Goal: Task Accomplishment & Management: Manage account settings

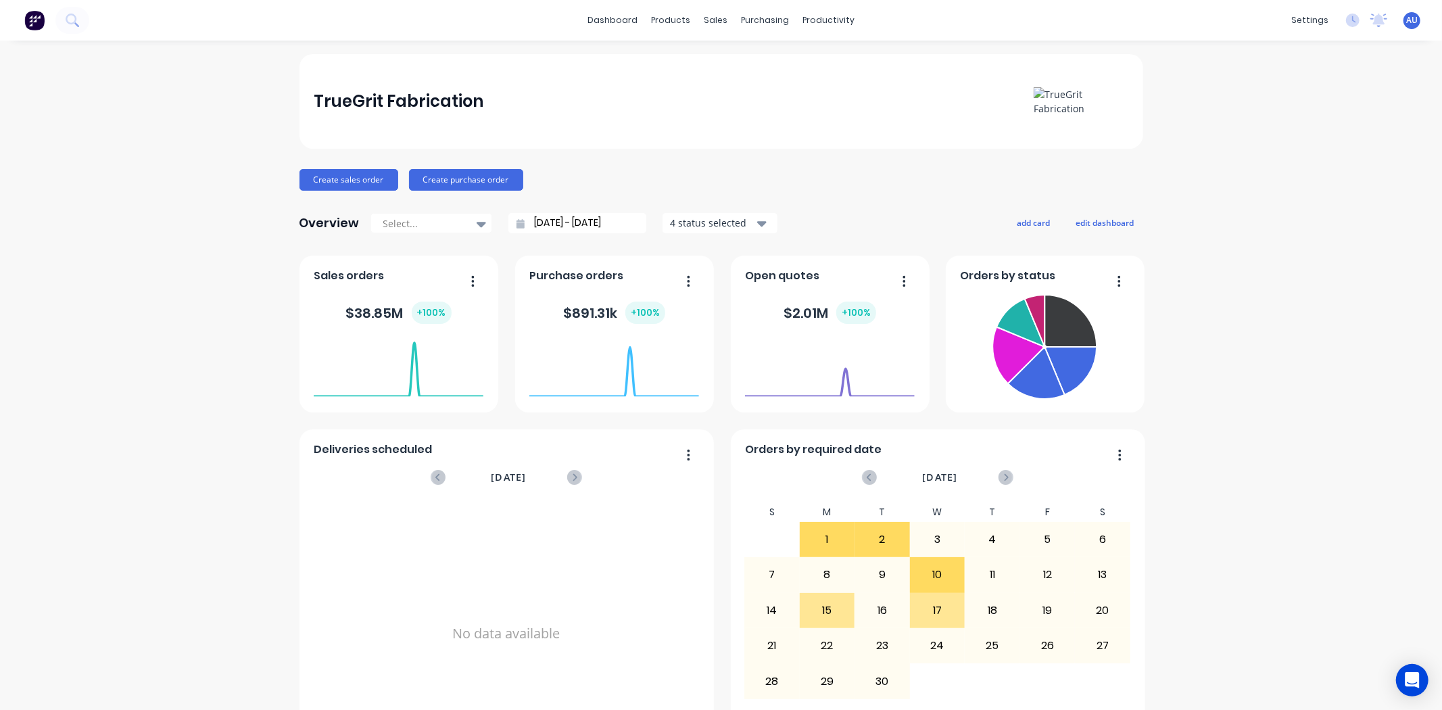
click at [1207, 339] on div "TrueGrit Fabrication Create sales order Create purchase order Overview Select..…" at bounding box center [721, 407] width 1442 height 706
click at [1406, 19] on span "AU" at bounding box center [1411, 20] width 11 height 12
click at [1295, 22] on div "settings" at bounding box center [1309, 20] width 51 height 20
click at [1224, 96] on link "Team" at bounding box center [1234, 91] width 179 height 27
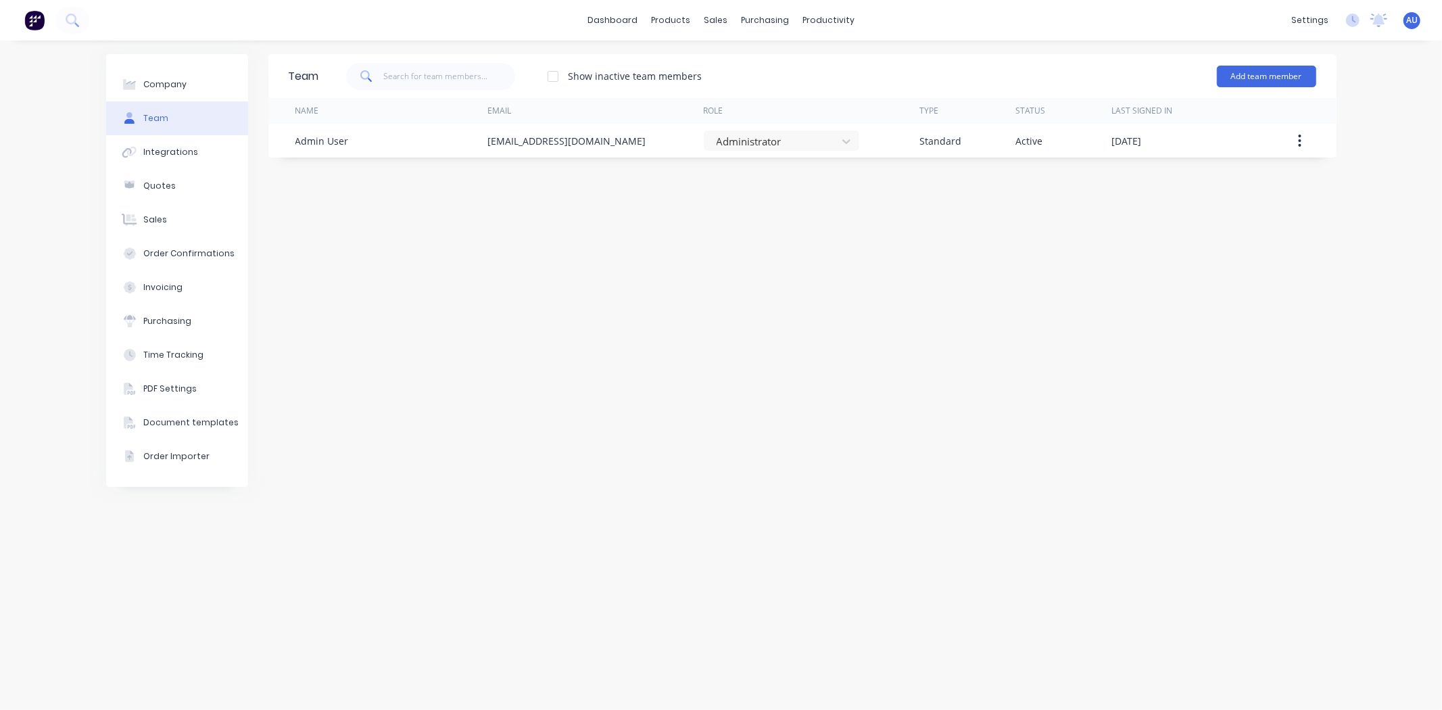
click at [704, 341] on div "Team Show inactive team members Add team member Name Email Role Type Status Las…" at bounding box center [802, 375] width 1068 height 642
click at [545, 306] on div "Team Show inactive team members Add team member Name Email Role Type Status Las…" at bounding box center [802, 375] width 1068 height 642
drag, startPoint x: 586, startPoint y: 367, endPoint x: 835, endPoint y: 250, distance: 274.9
click at [590, 365] on div "Team Show inactive team members Add team member Name Email Role Type Status Las…" at bounding box center [802, 375] width 1068 height 642
click at [607, 20] on link "dashboard" at bounding box center [613, 20] width 64 height 20
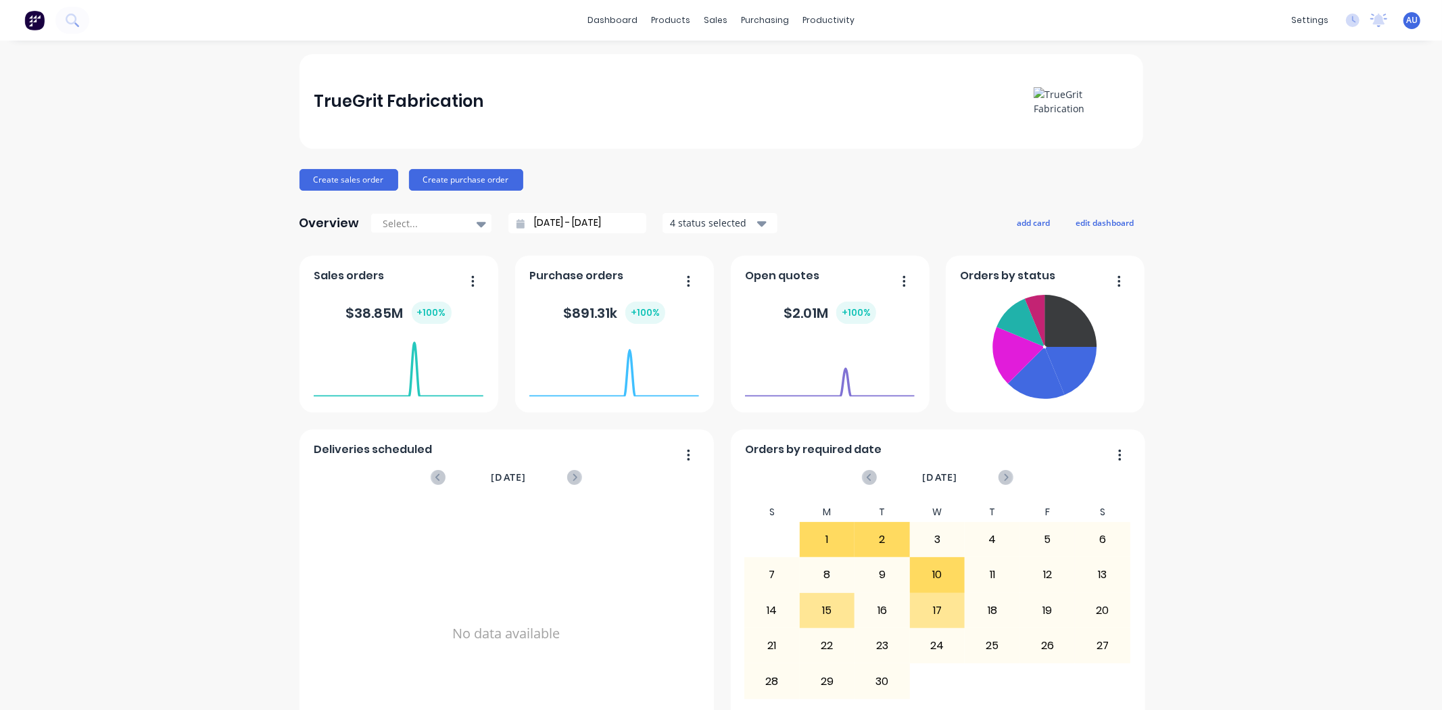
click at [673, 160] on div "TrueGrit Fabrication Create sales order Create purchase order Overview Select..…" at bounding box center [721, 407] width 844 height 706
click at [1204, 327] on div "TrueGrit Fabrication Create sales order Create purchase order Overview Select..…" at bounding box center [721, 407] width 1442 height 706
click at [1125, 406] on div "Orders by status Ready for Delivery Orders: 3 Total Value: $ 236916.27" at bounding box center [1045, 334] width 199 height 157
click at [1066, 322] on icon at bounding box center [1071, 321] width 52 height 52
click at [1209, 300] on div "TrueGrit Fabrication Create sales order Create purchase order Overview Select..…" at bounding box center [721, 407] width 1442 height 706
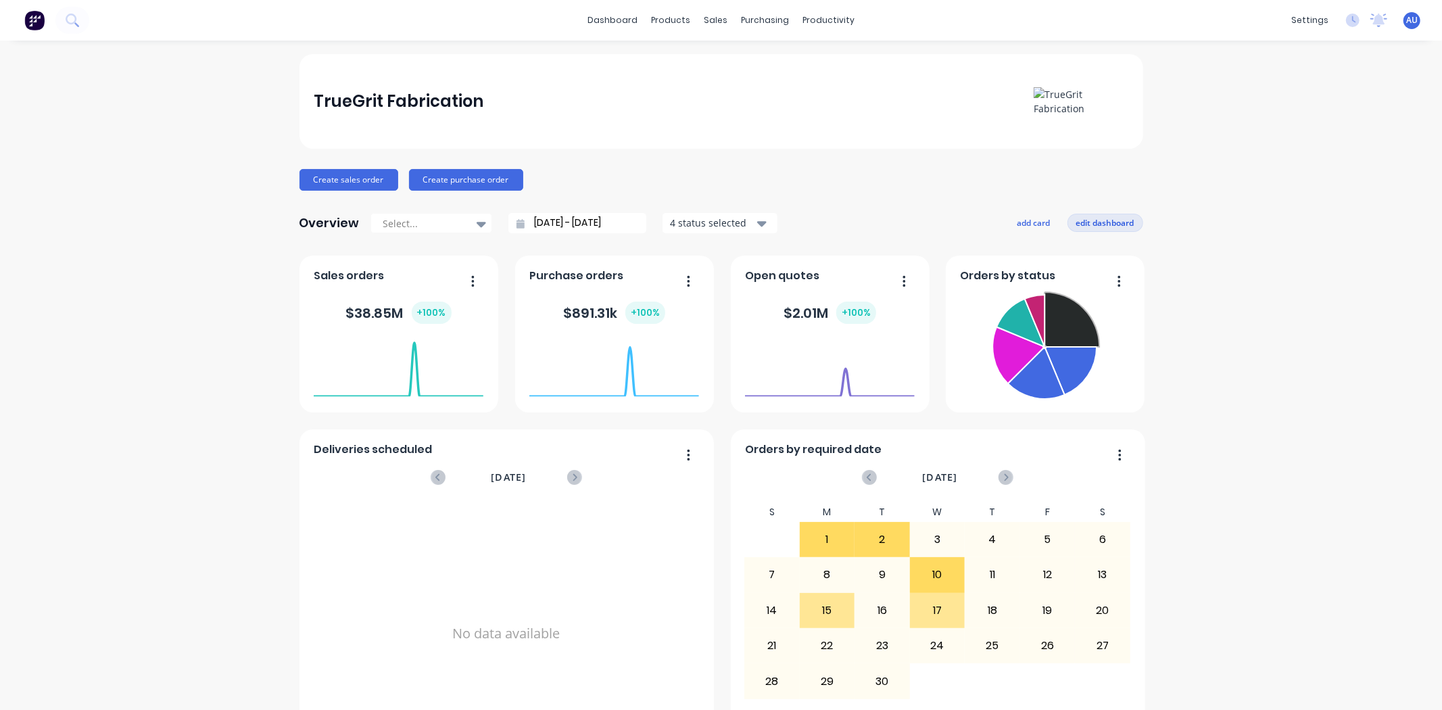
click at [1078, 223] on button "edit dashboard" at bounding box center [1105, 223] width 76 height 18
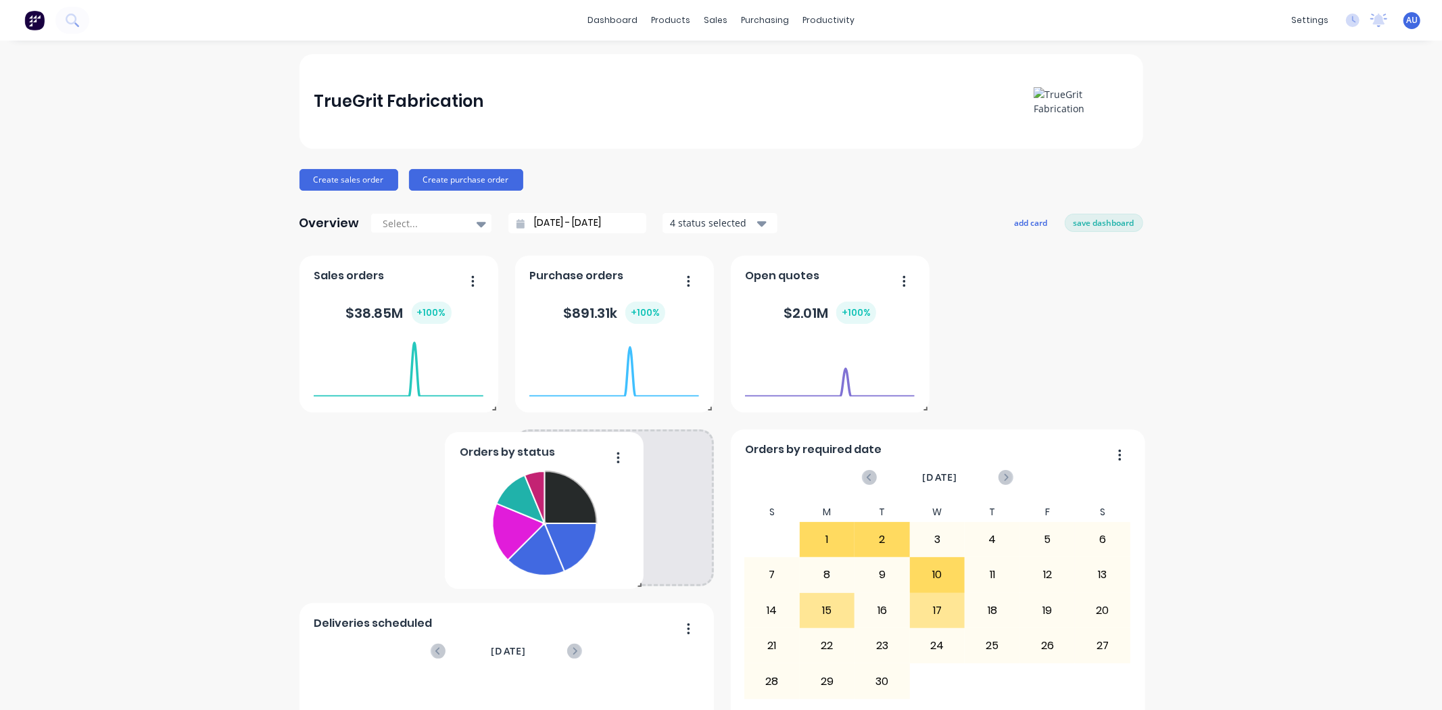
drag, startPoint x: 1092, startPoint y: 279, endPoint x: 596, endPoint y: 451, distance: 525.3
click at [596, 451] on div "Orders by status" at bounding box center [544, 456] width 170 height 20
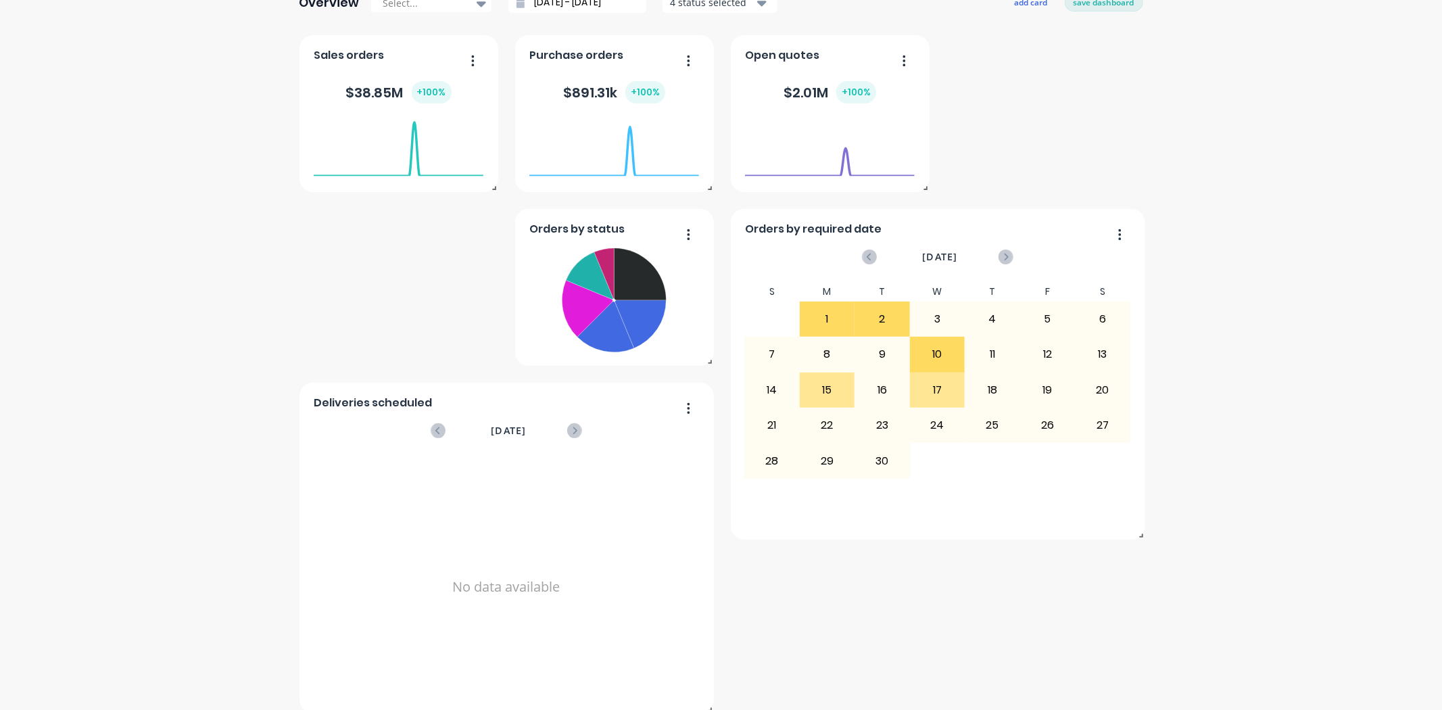
scroll to position [237, 0]
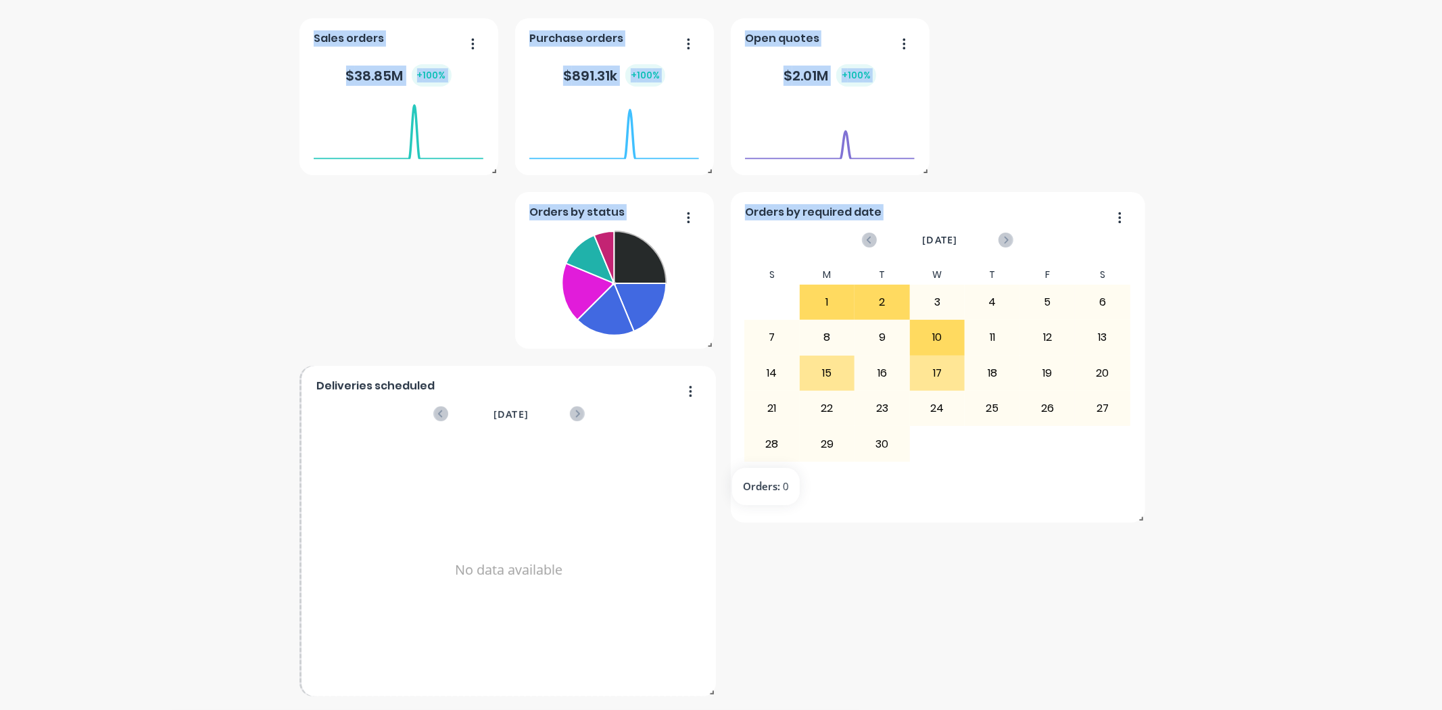
drag, startPoint x: 625, startPoint y: 427, endPoint x: 773, endPoint y: 460, distance: 151.0
click at [773, 460] on div "Deliveries scheduled [DATE] No data available Orders by status Purchase orders …" at bounding box center [721, 357] width 844 height 678
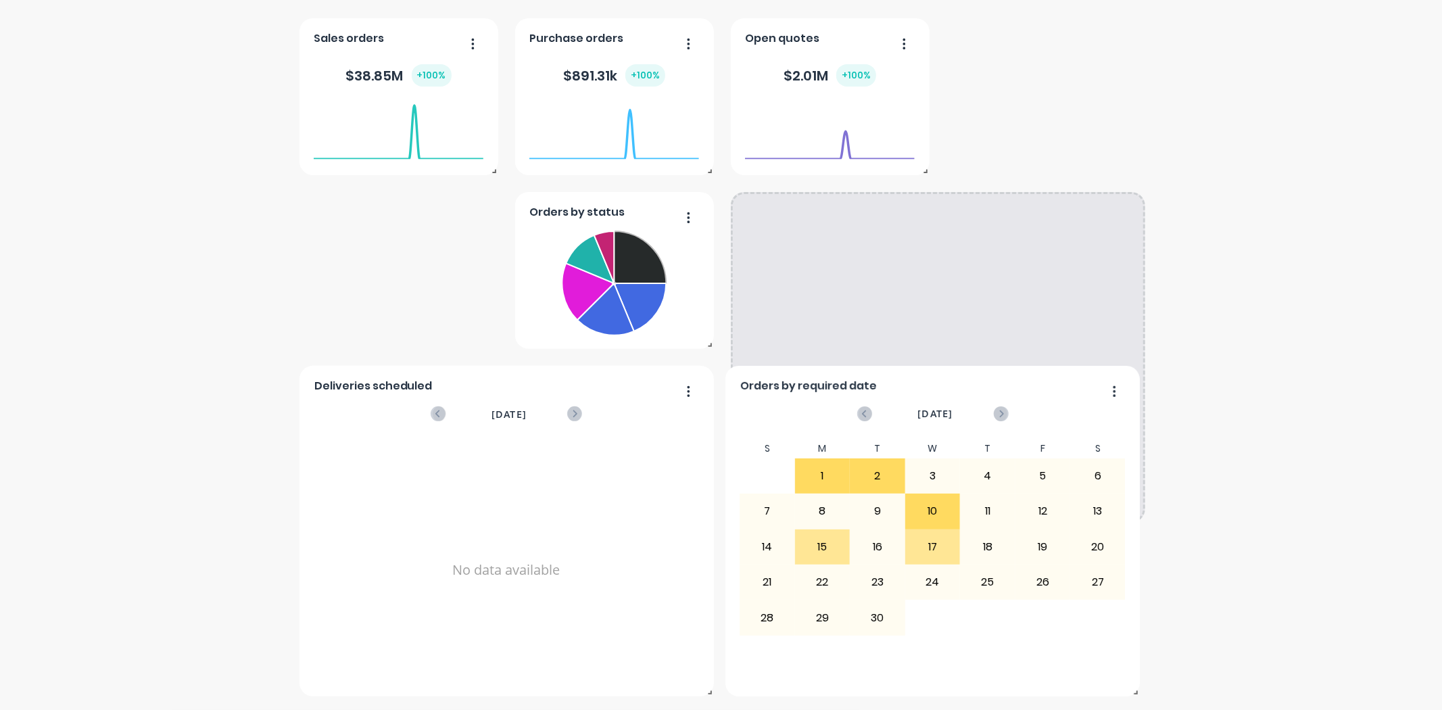
drag, startPoint x: 860, startPoint y: 315, endPoint x: 857, endPoint y: 491, distance: 176.5
click at [857, 491] on div "2" at bounding box center [877, 476] width 54 height 34
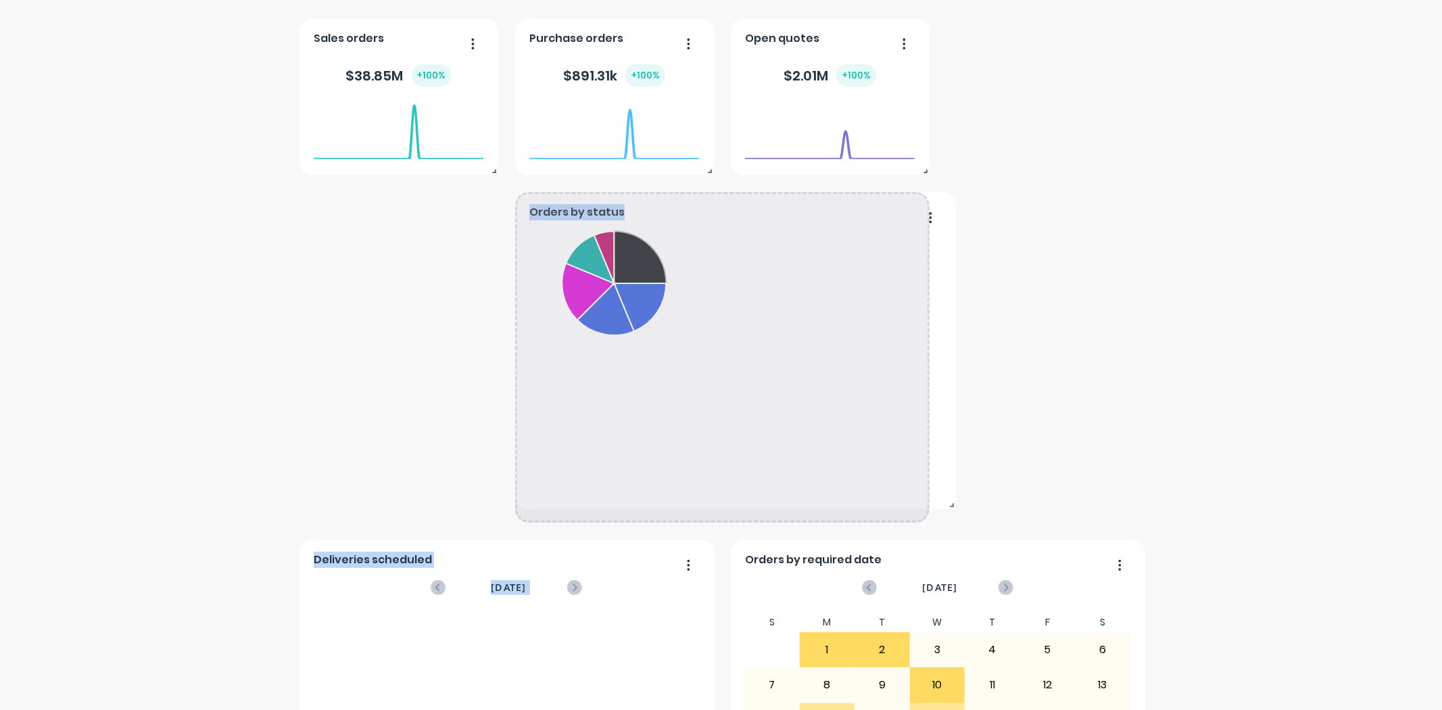
drag, startPoint x: 705, startPoint y: 347, endPoint x: 951, endPoint y: 510, distance: 294.7
click at [951, 509] on span at bounding box center [949, 503] width 14 height 14
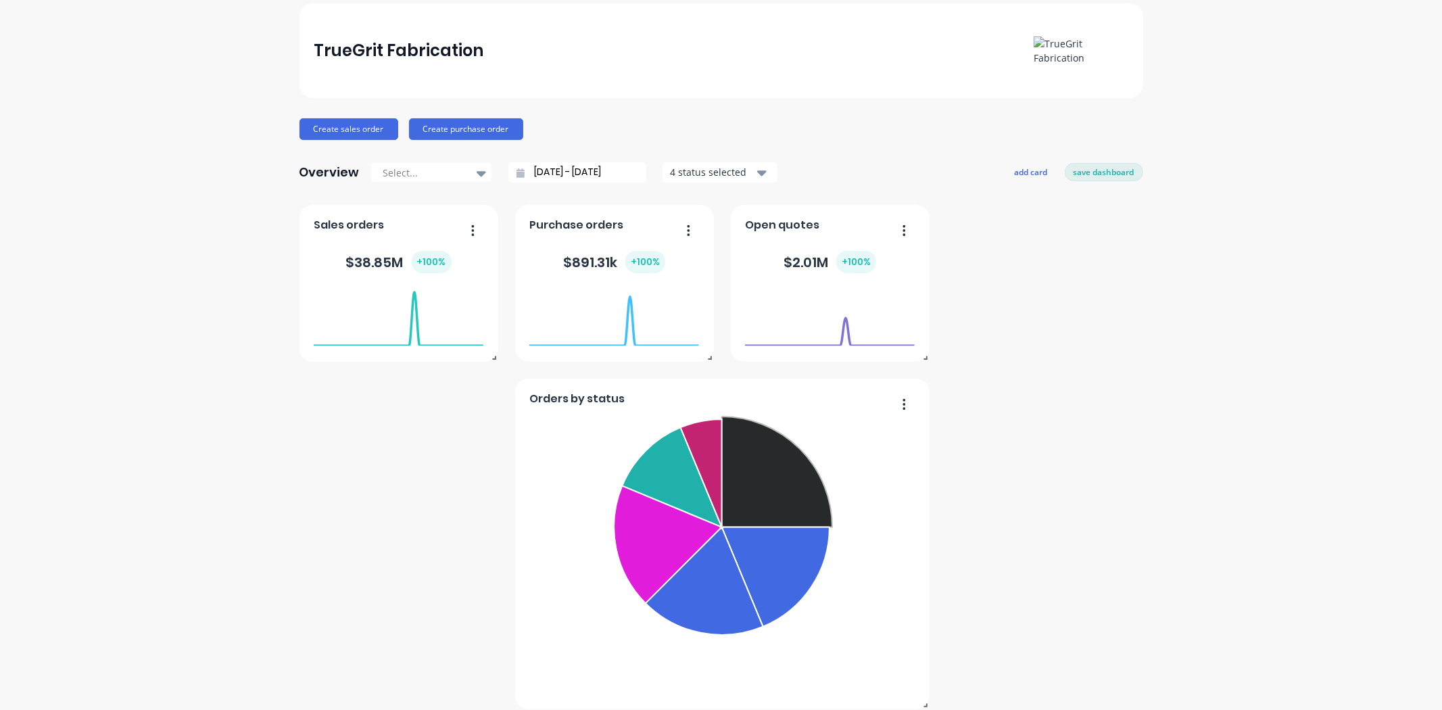
scroll to position [87, 0]
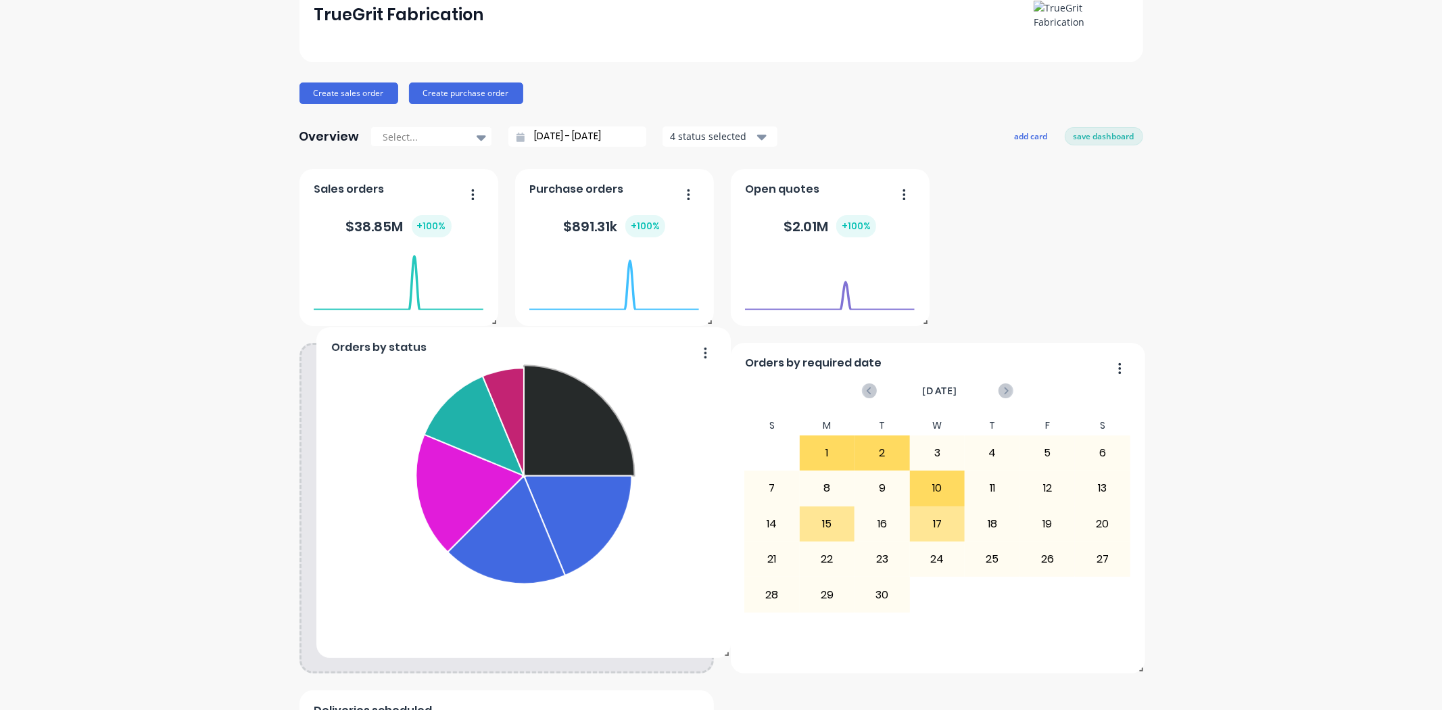
drag, startPoint x: 829, startPoint y: 458, endPoint x: 630, endPoint y: 443, distance: 199.4
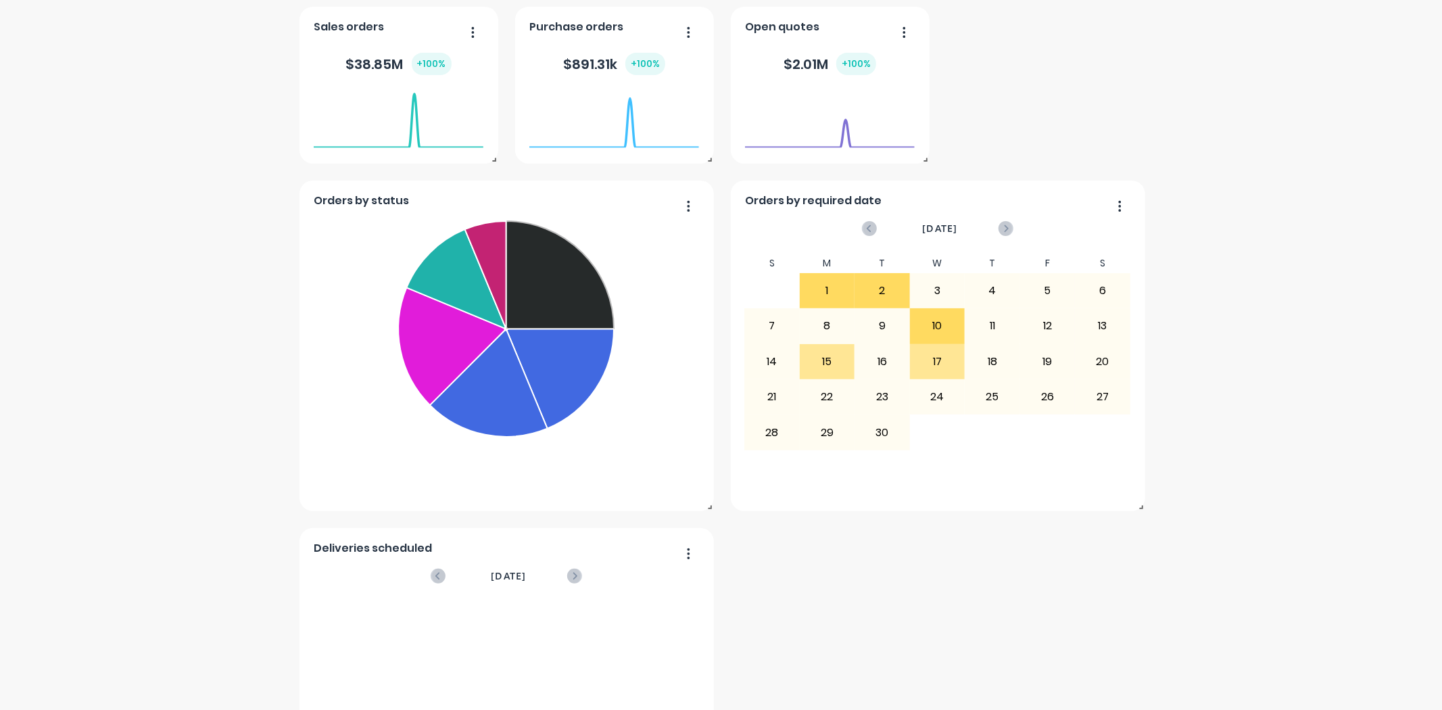
scroll to position [300, 0]
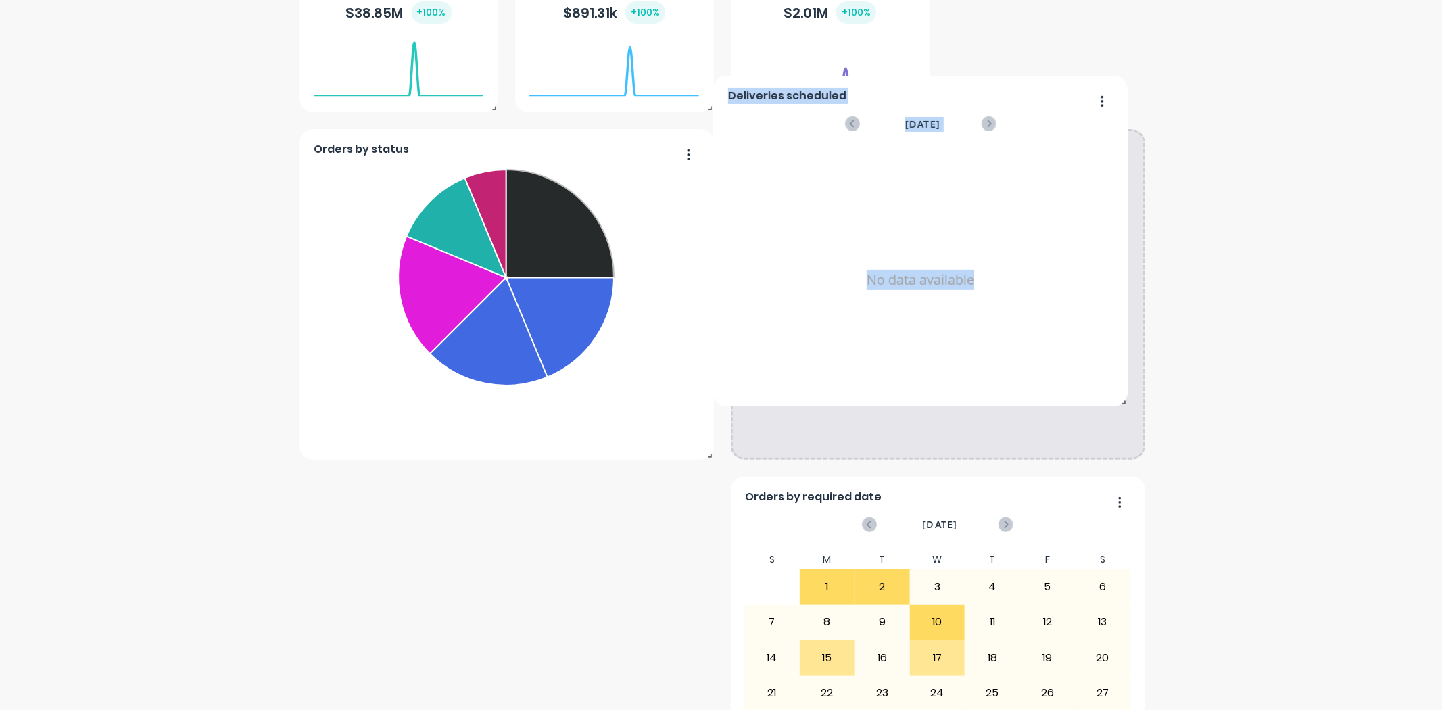
drag, startPoint x: 572, startPoint y: 548, endPoint x: 1132, endPoint y: 178, distance: 671.0
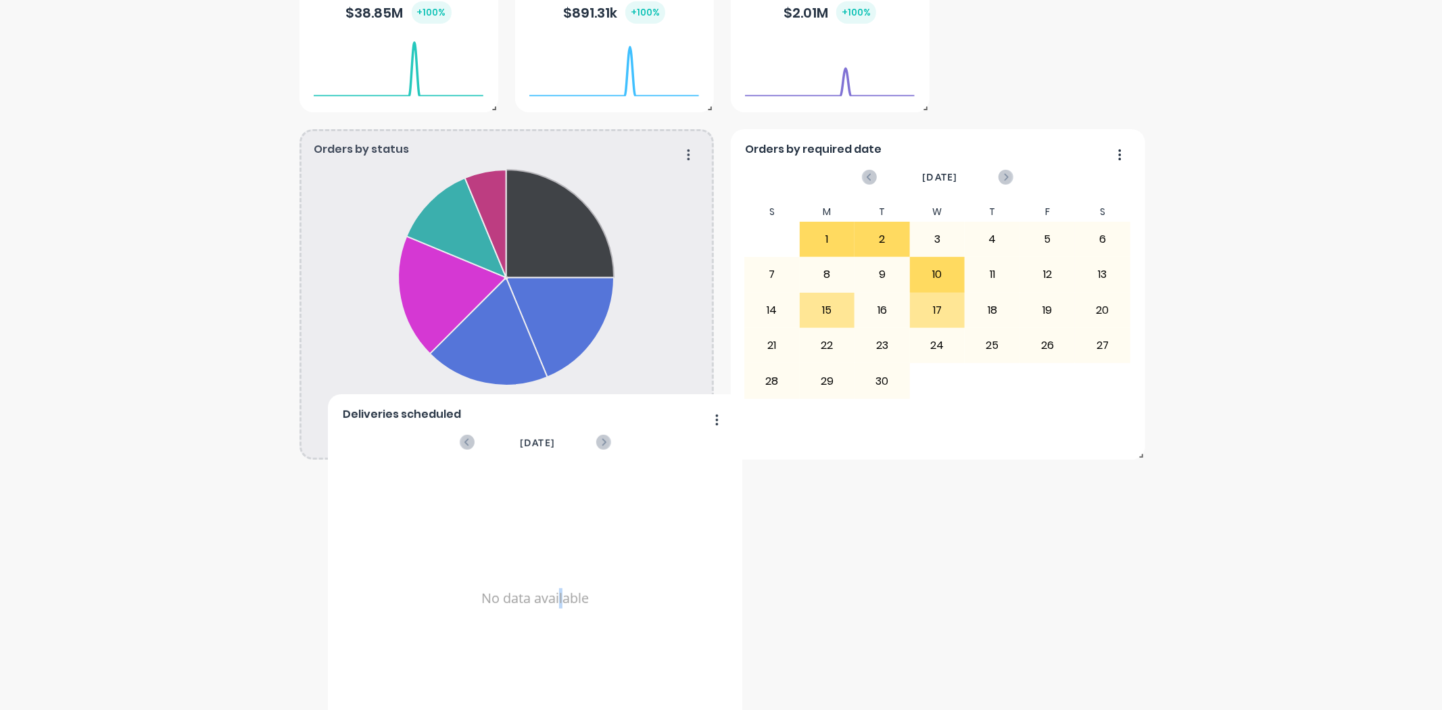
drag, startPoint x: 943, startPoint y: 320, endPoint x: 524, endPoint y: 610, distance: 510.1
click at [524, 610] on div "No data available" at bounding box center [534, 598] width 385 height 262
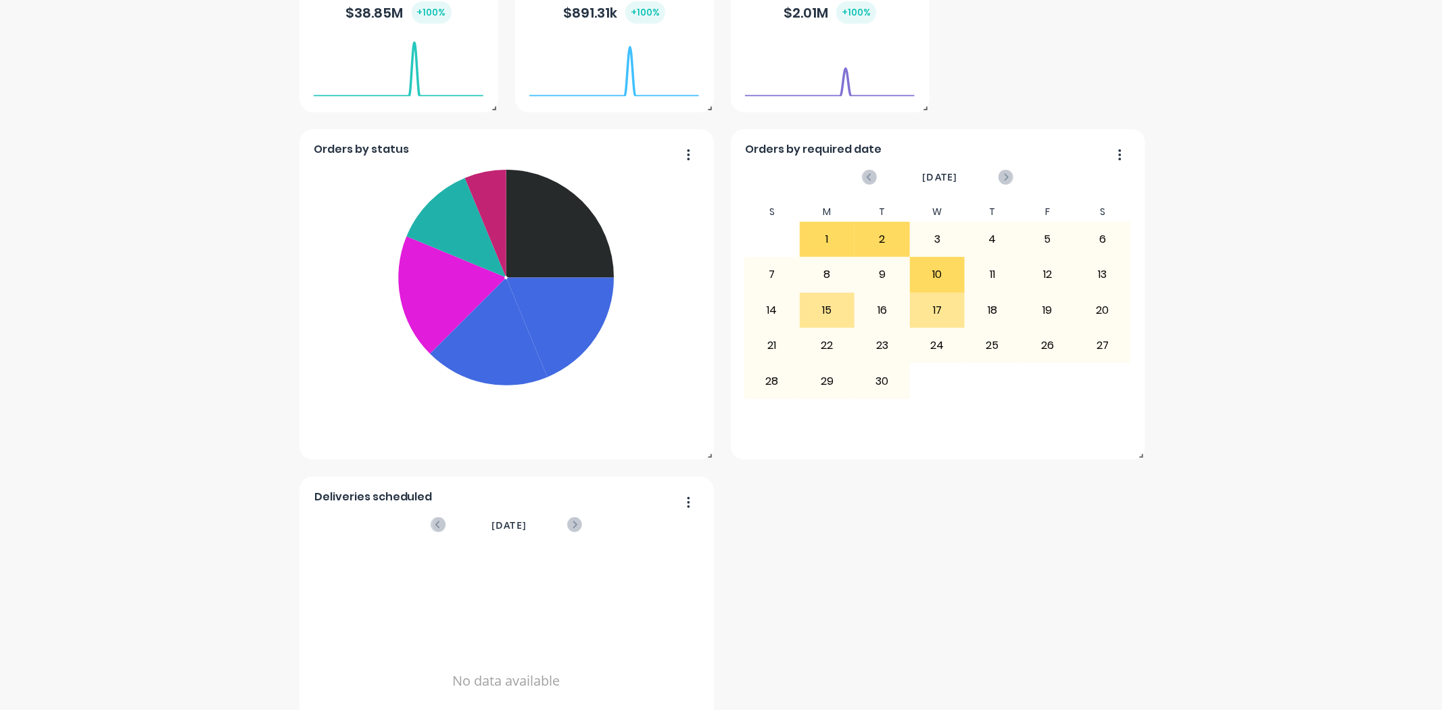
scroll to position [0, 0]
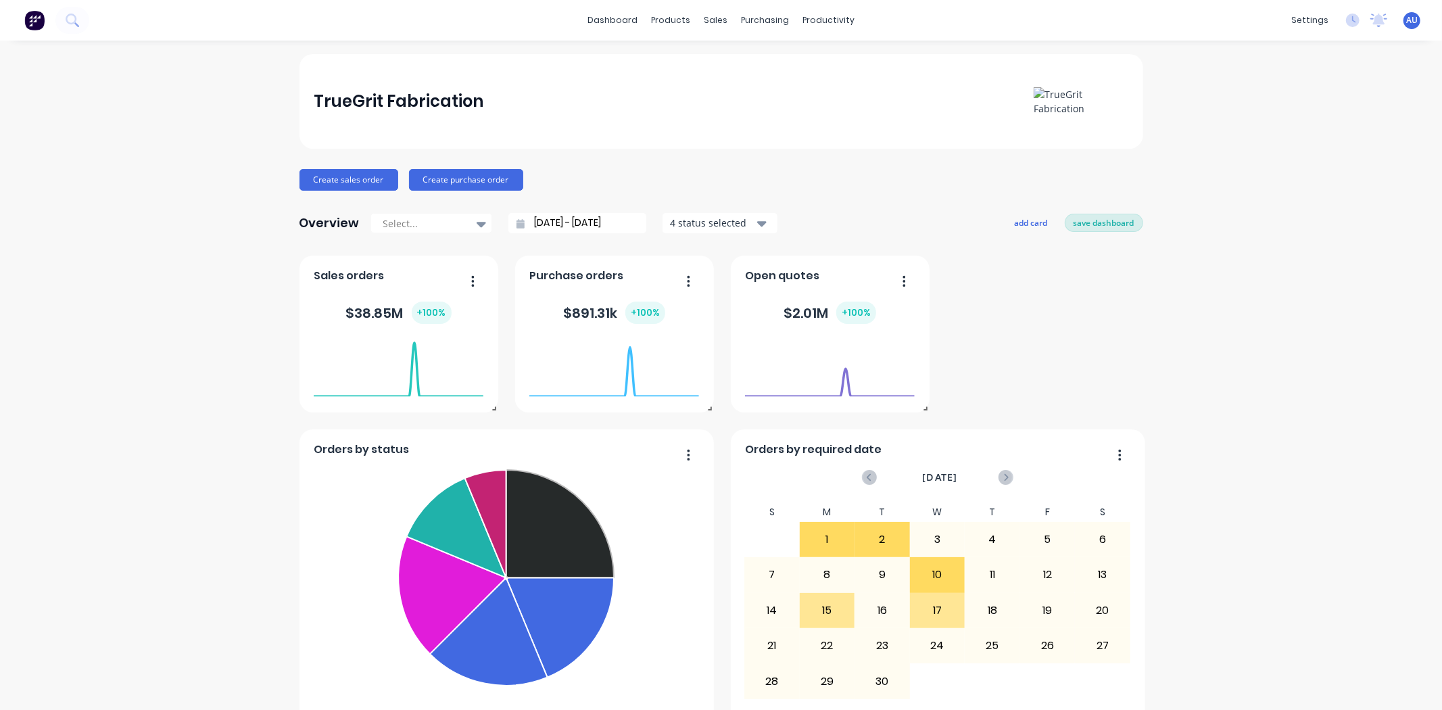
click at [1087, 218] on button "save dashboard" at bounding box center [1104, 223] width 78 height 18
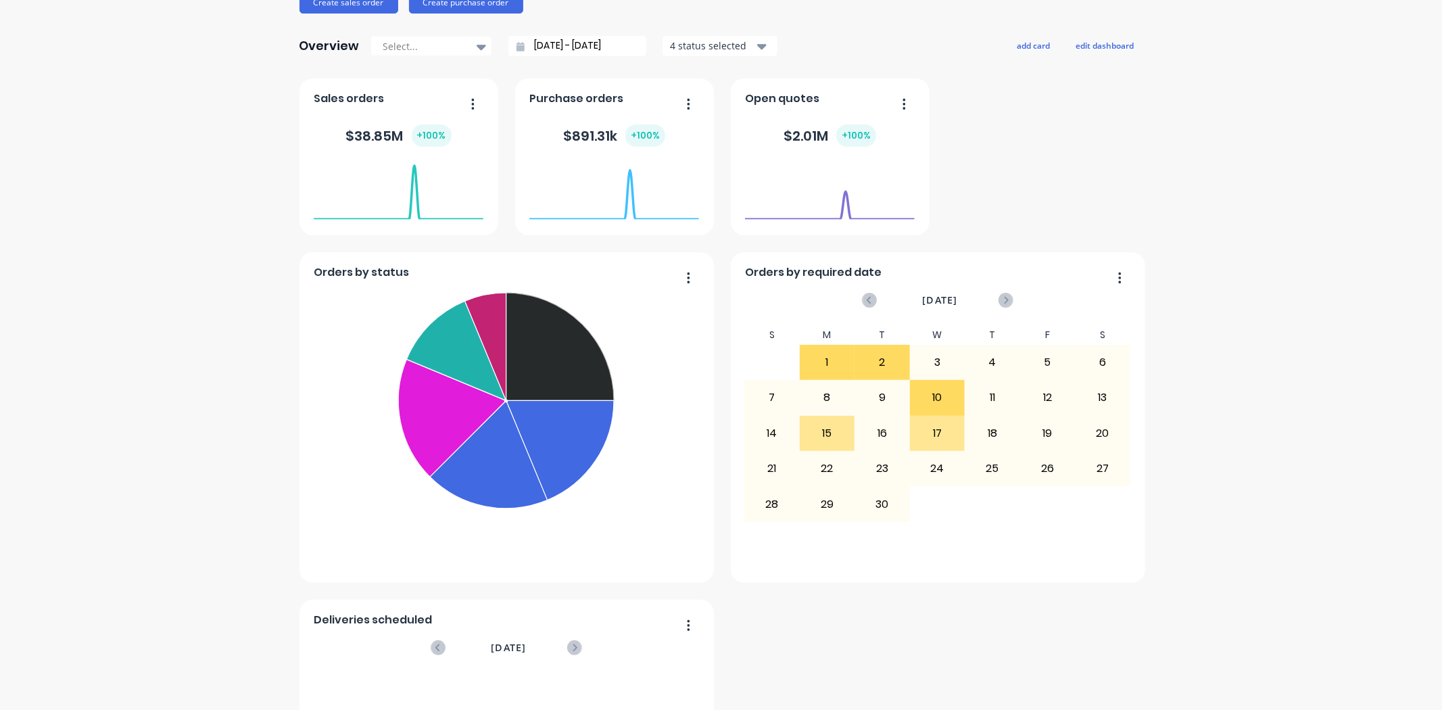
scroll to position [300, 0]
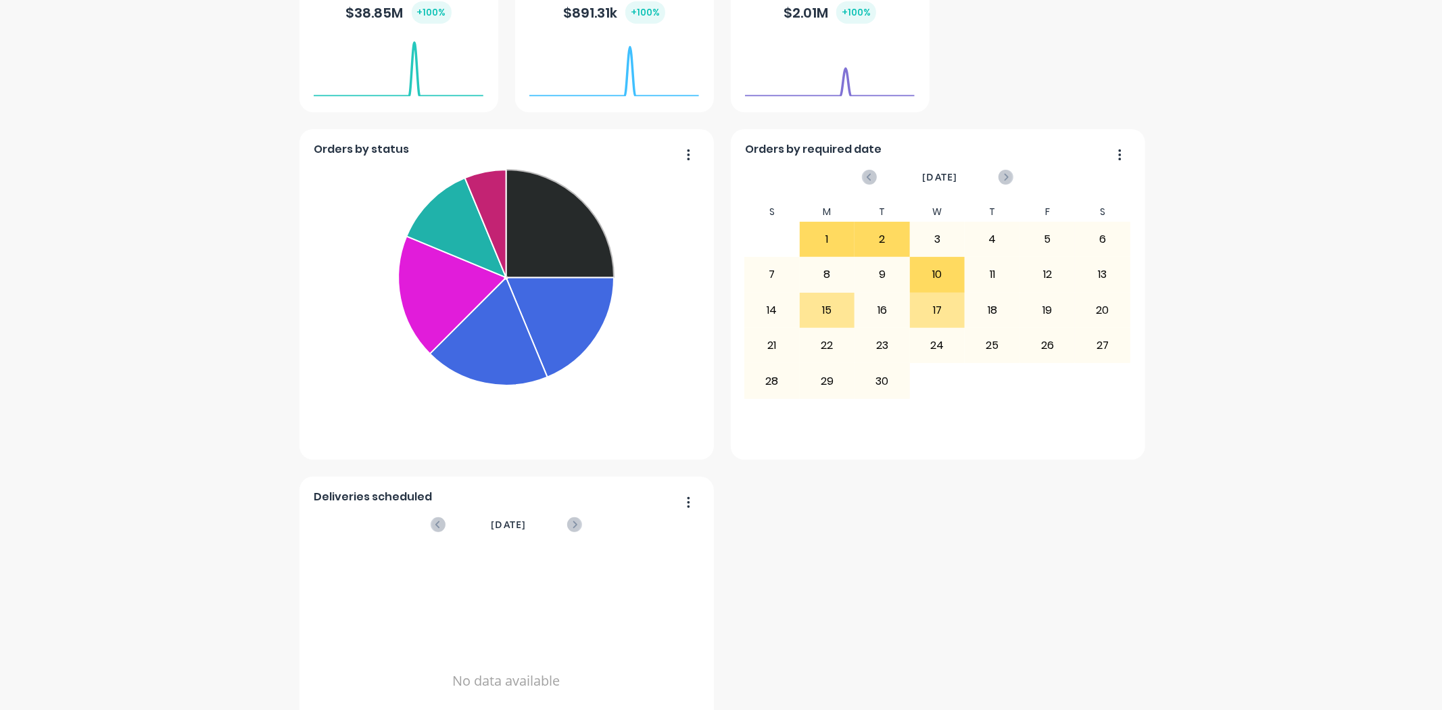
click at [1118, 157] on icon "button" at bounding box center [1119, 155] width 3 height 14
drag, startPoint x: 1217, startPoint y: 183, endPoint x: 859, endPoint y: 416, distance: 426.6
click at [1215, 185] on div "TrueGrit Fabrication Create sales order Create purchase order Overview Select..…" at bounding box center [721, 280] width 1442 height 1053
click at [688, 502] on button "button" at bounding box center [683, 503] width 28 height 21
click at [635, 537] on div "Delete" at bounding box center [633, 537] width 104 height 20
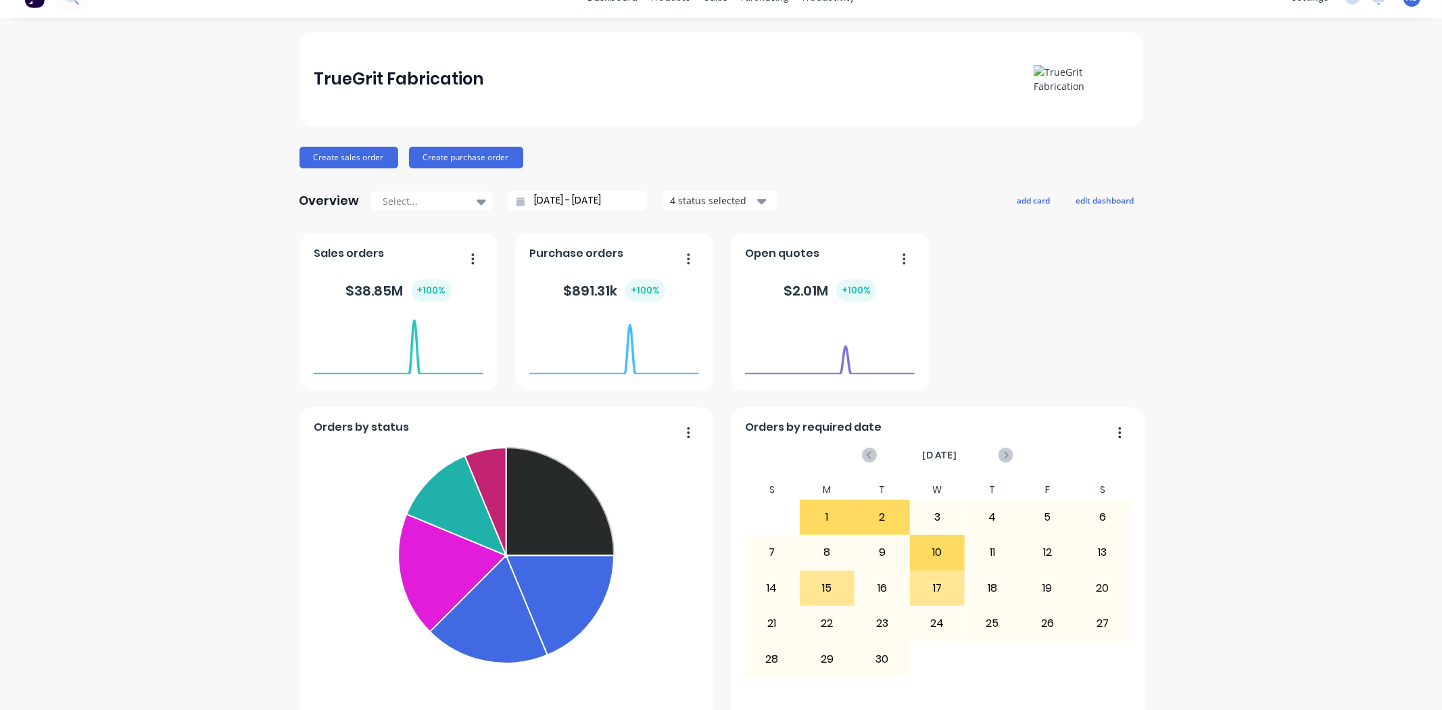
scroll to position [0, 0]
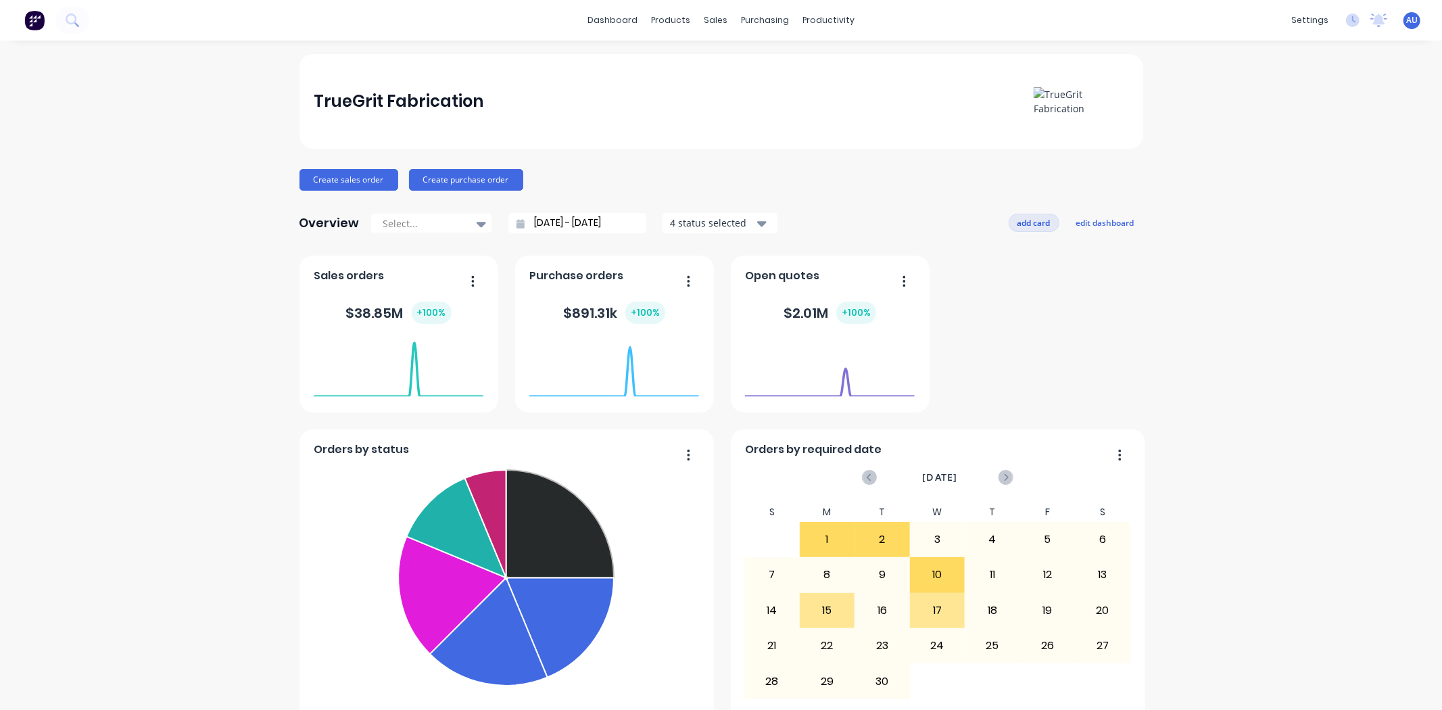
drag, startPoint x: 1042, startPoint y: 313, endPoint x: 1033, endPoint y: 220, distance: 93.1
click at [1042, 309] on div "Orders by status Submitted Fabrication Ready for Delivery Welding Fabricate Wai…" at bounding box center [721, 508] width 844 height 504
click at [1033, 220] on button "add card" at bounding box center [1034, 223] width 51 height 18
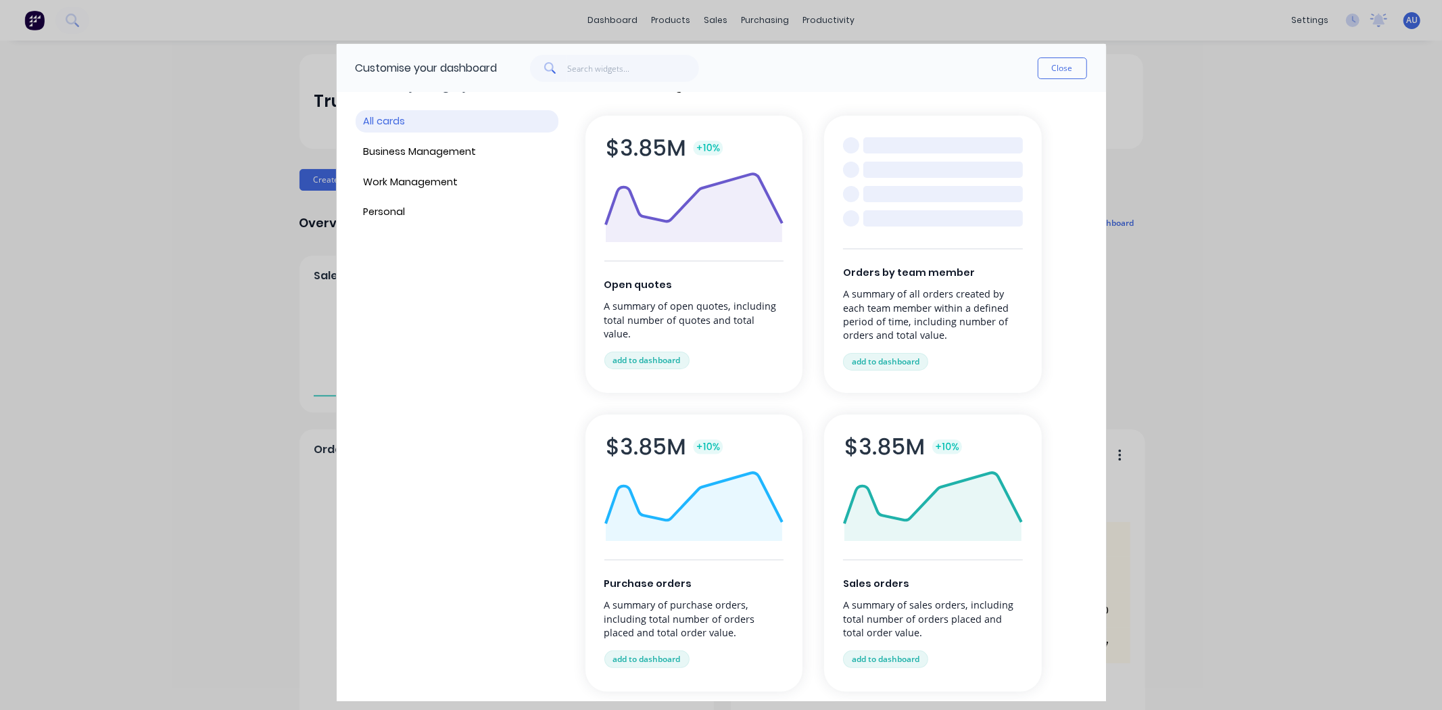
scroll to position [150, 0]
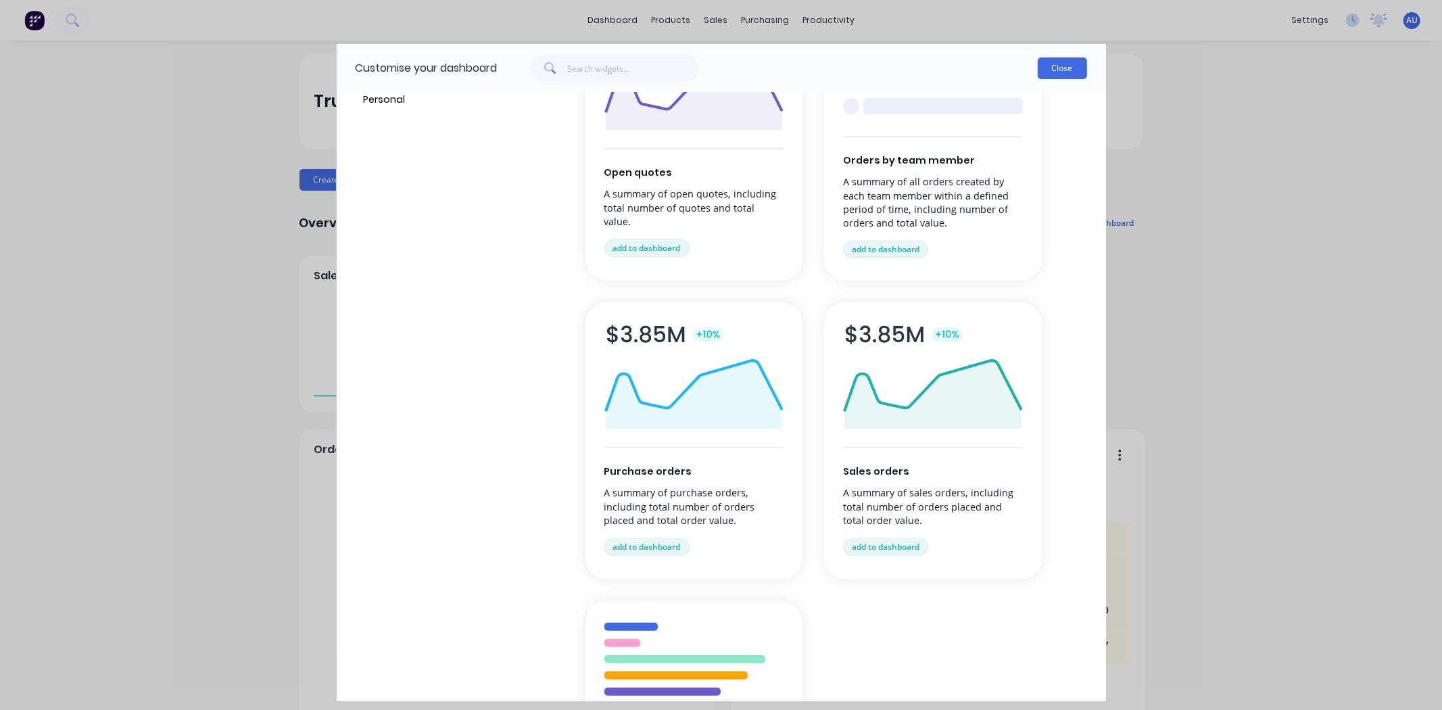
click at [1041, 68] on button "Close" at bounding box center [1062, 68] width 49 height 22
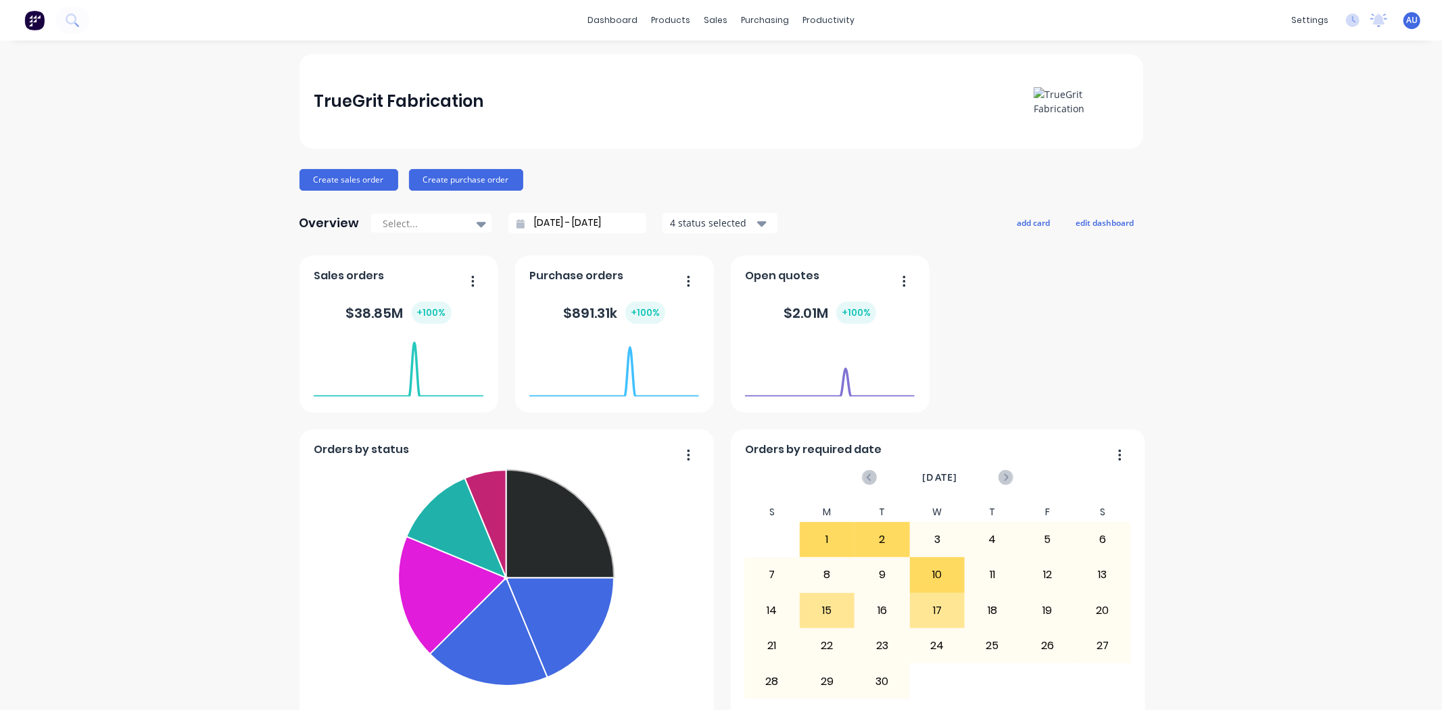
click at [950, 305] on div "Orders by status Submitted Fabrication Ready for Delivery Welding Fabricate Wai…" at bounding box center [721, 508] width 844 height 504
click at [1026, 224] on button "add card" at bounding box center [1034, 223] width 51 height 18
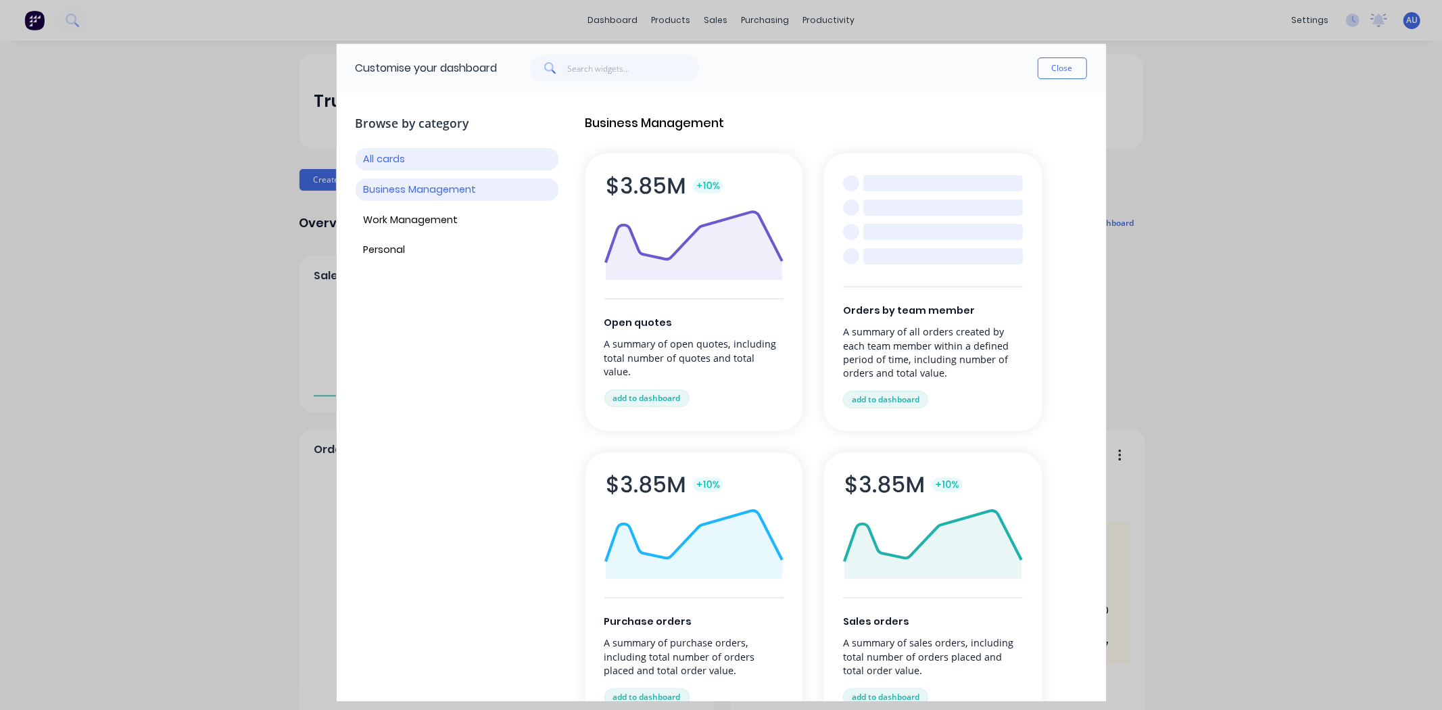
click at [434, 195] on button "Business Management" at bounding box center [457, 189] width 203 height 22
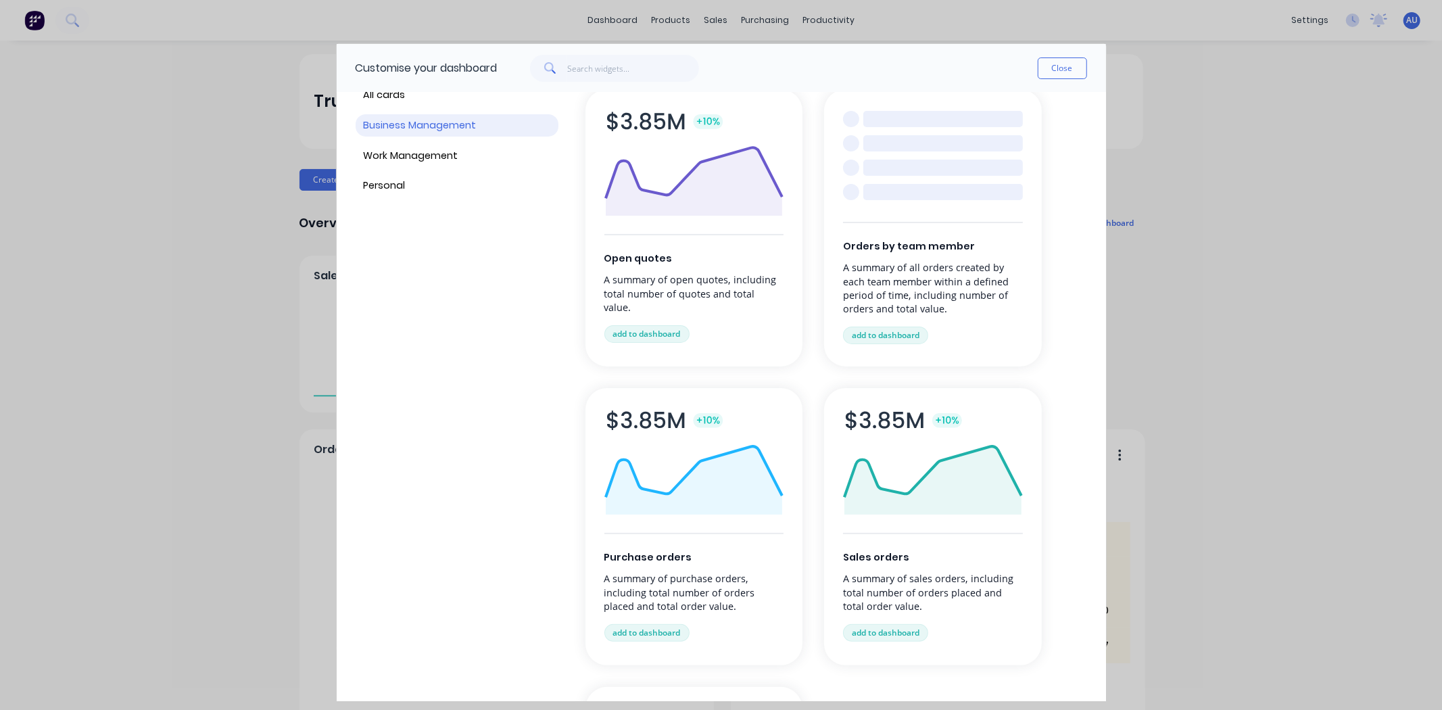
scroll to position [0, 0]
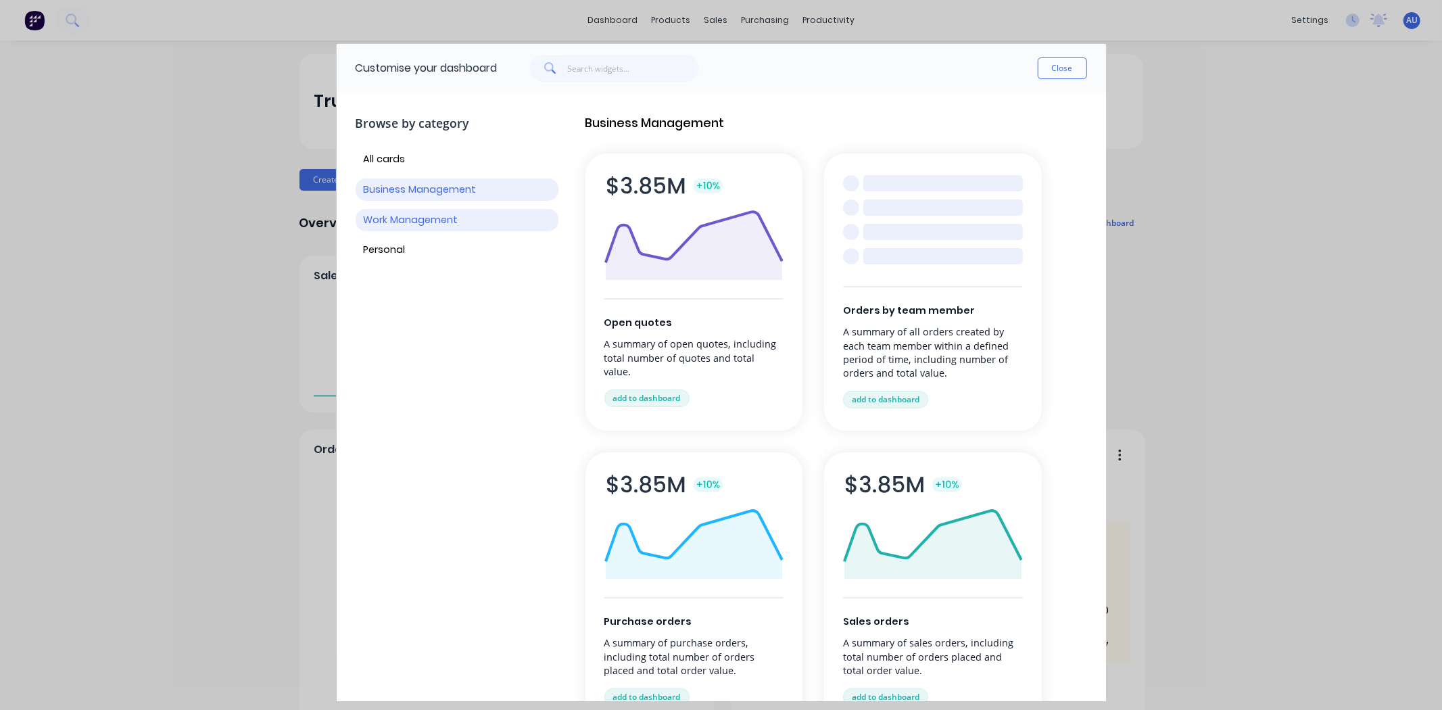
click at [427, 219] on button "Work Management" at bounding box center [457, 220] width 203 height 22
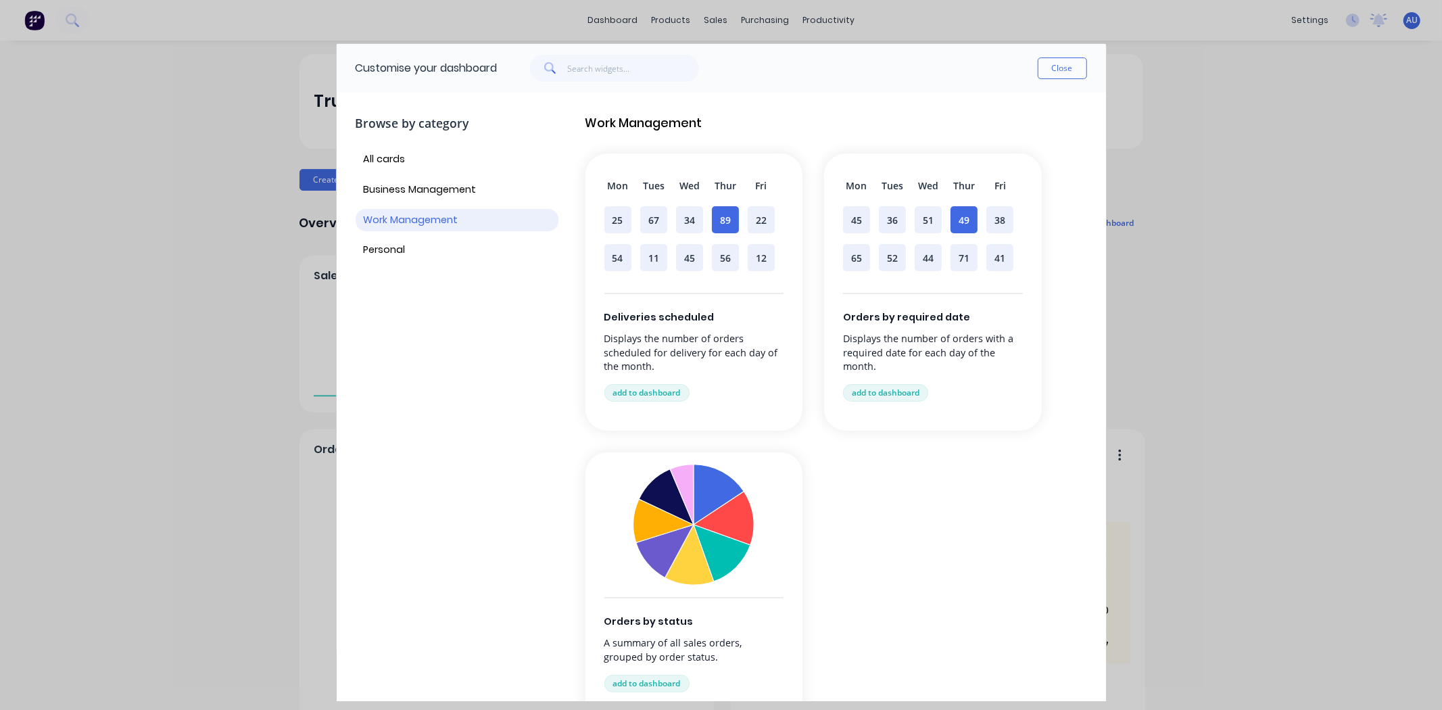
click at [383, 262] on div "Browse by category All cards Business Management Work Management Personal" at bounding box center [457, 429] width 203 height 653
click at [387, 252] on button "Personal" at bounding box center [457, 250] width 203 height 22
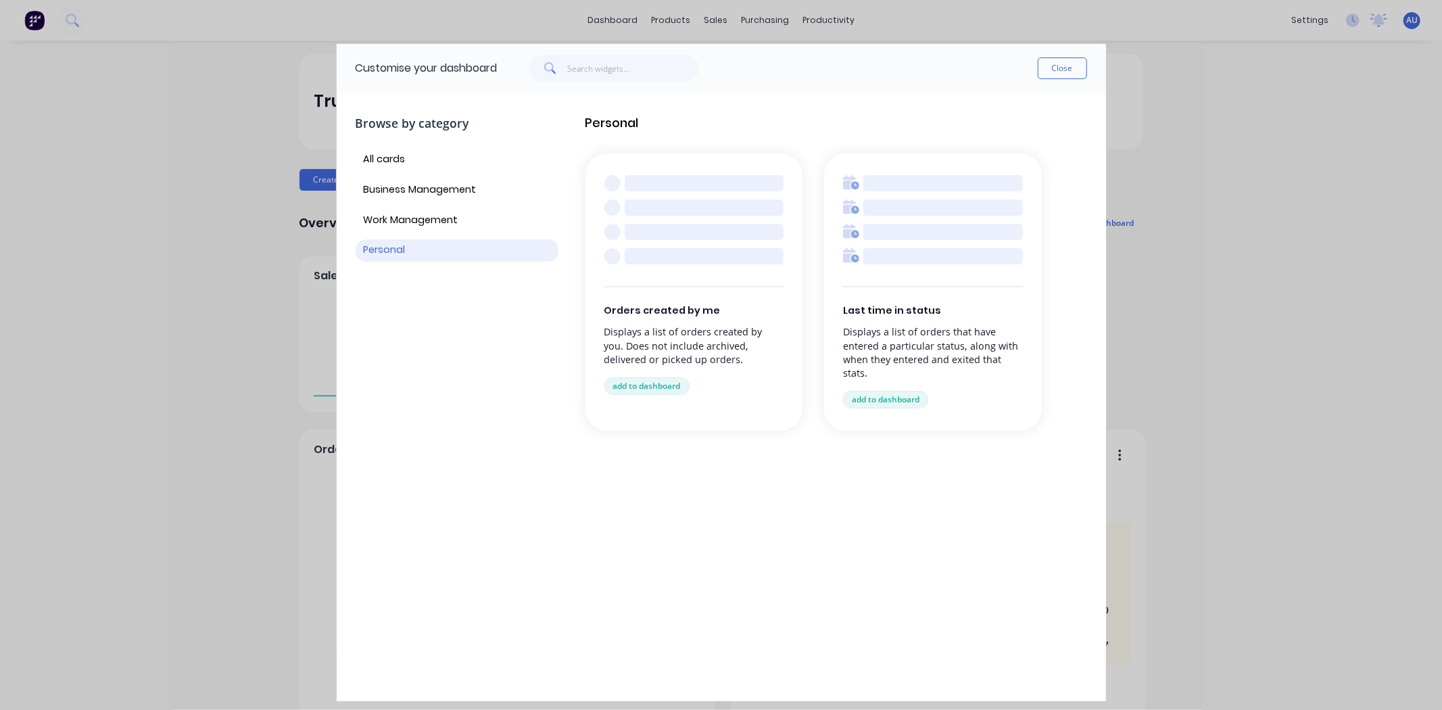
click at [913, 291] on div "Last time in status Displays a list of orders that have entered a particular st…" at bounding box center [933, 291] width 218 height 277
click at [854, 406] on button "add to dashboard" at bounding box center [885, 400] width 85 height 18
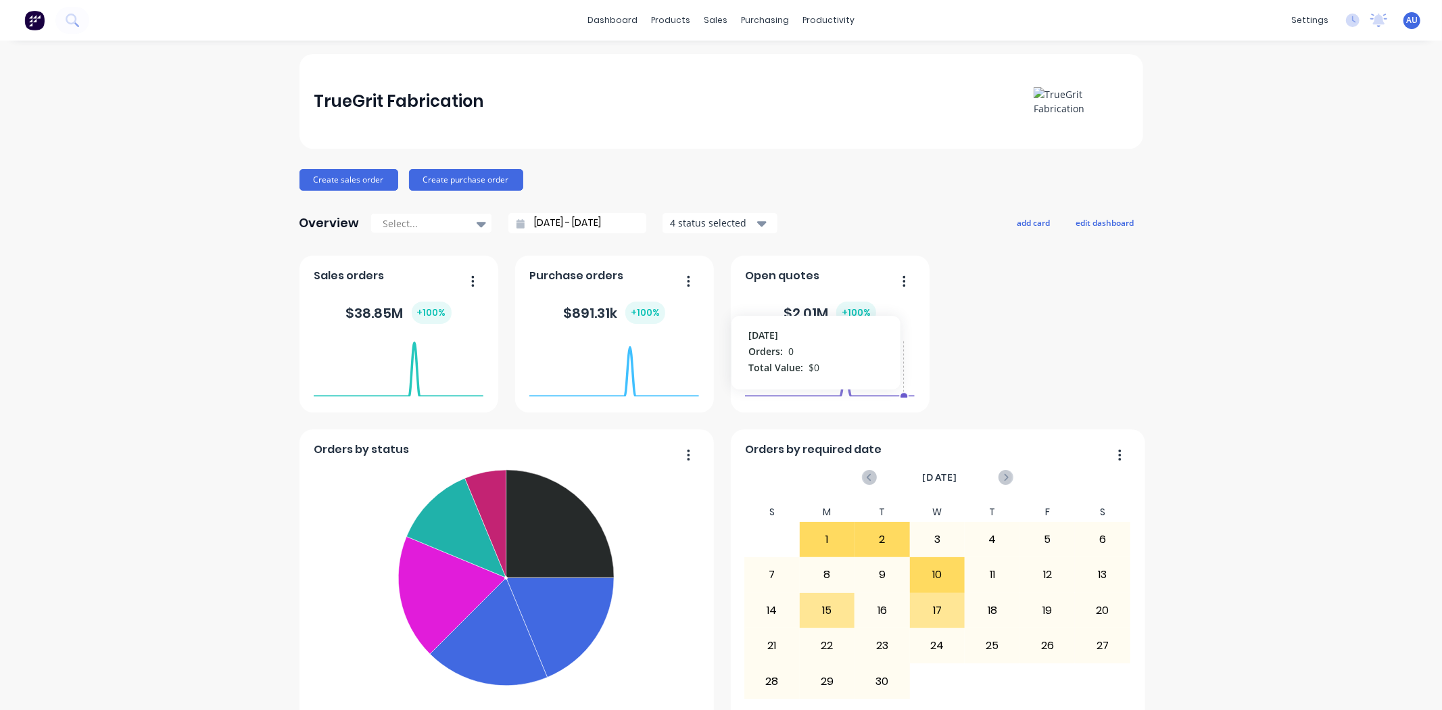
scroll to position [450, 0]
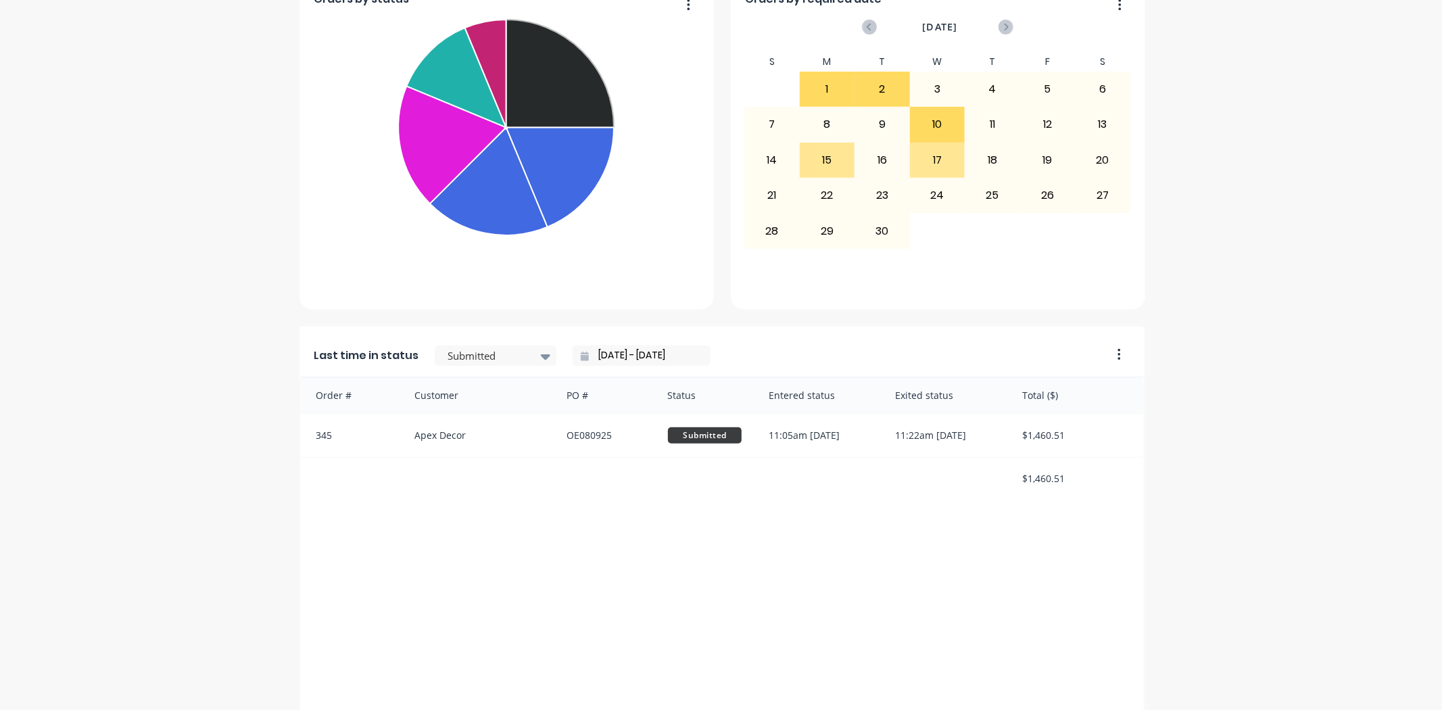
click at [1130, 335] on div "Last time in status Submitted [DATE] - [DATE] Order # Customer PO # Status Ente…" at bounding box center [721, 556] width 845 height 459
click at [1117, 355] on button "button" at bounding box center [1114, 355] width 28 height 21
click at [1168, 332] on div "TrueGrit Fabrication Create sales order Create purchase order Overview Select..…" at bounding box center [721, 217] width 1442 height 1227
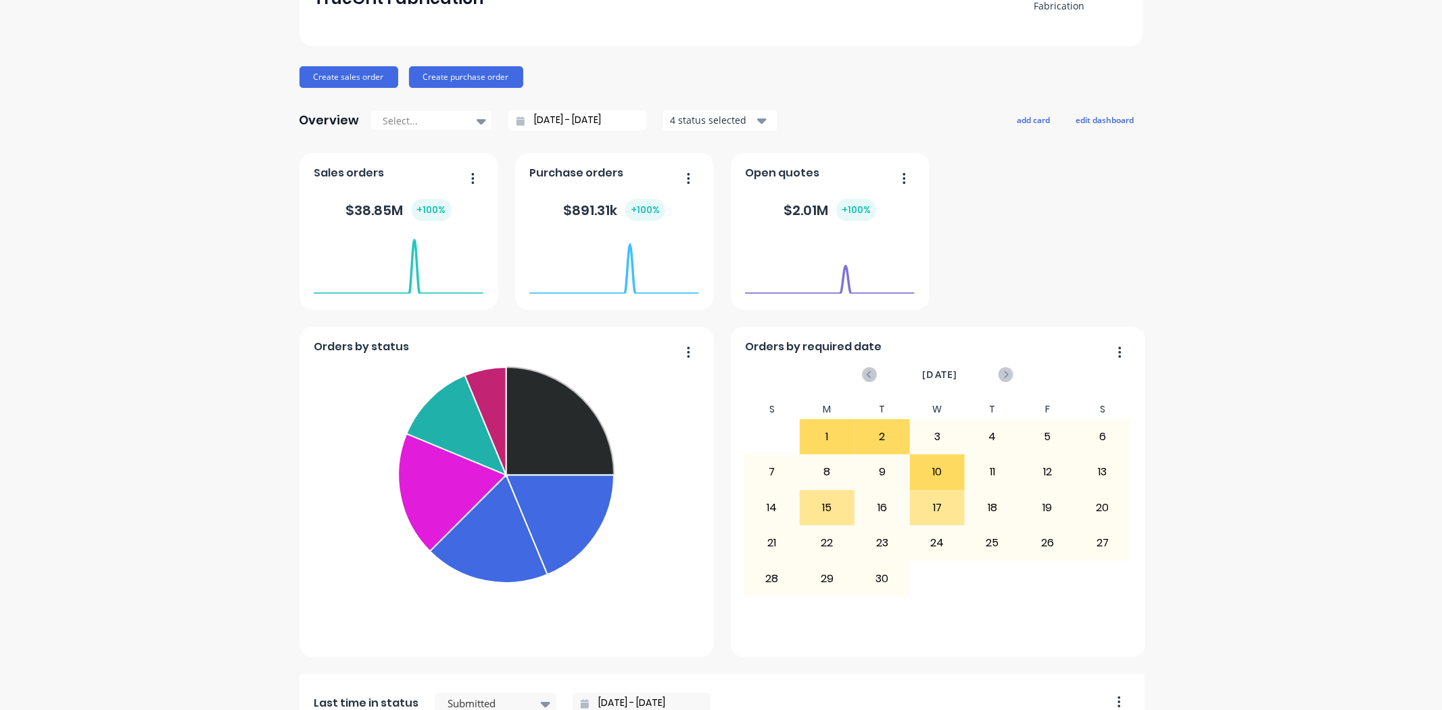
scroll to position [0, 0]
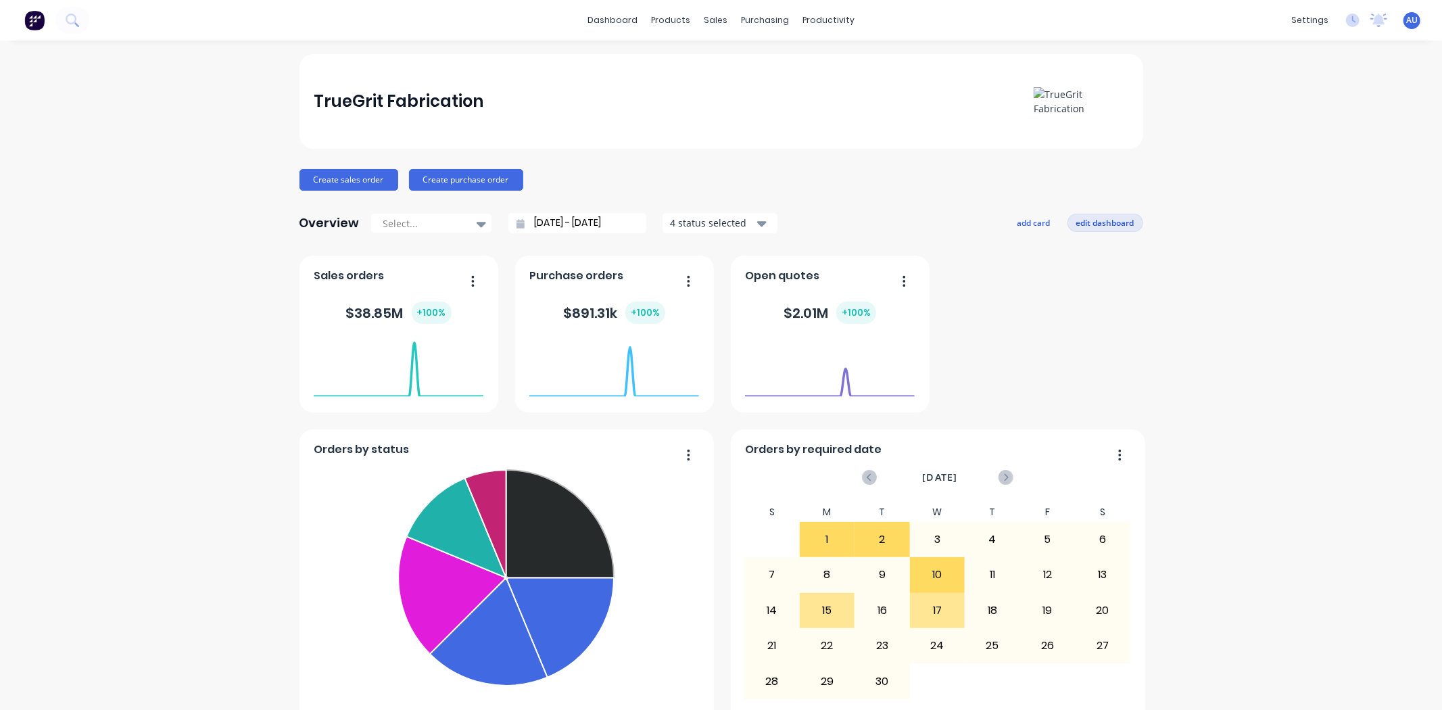
click at [1103, 218] on button "edit dashboard" at bounding box center [1105, 223] width 76 height 18
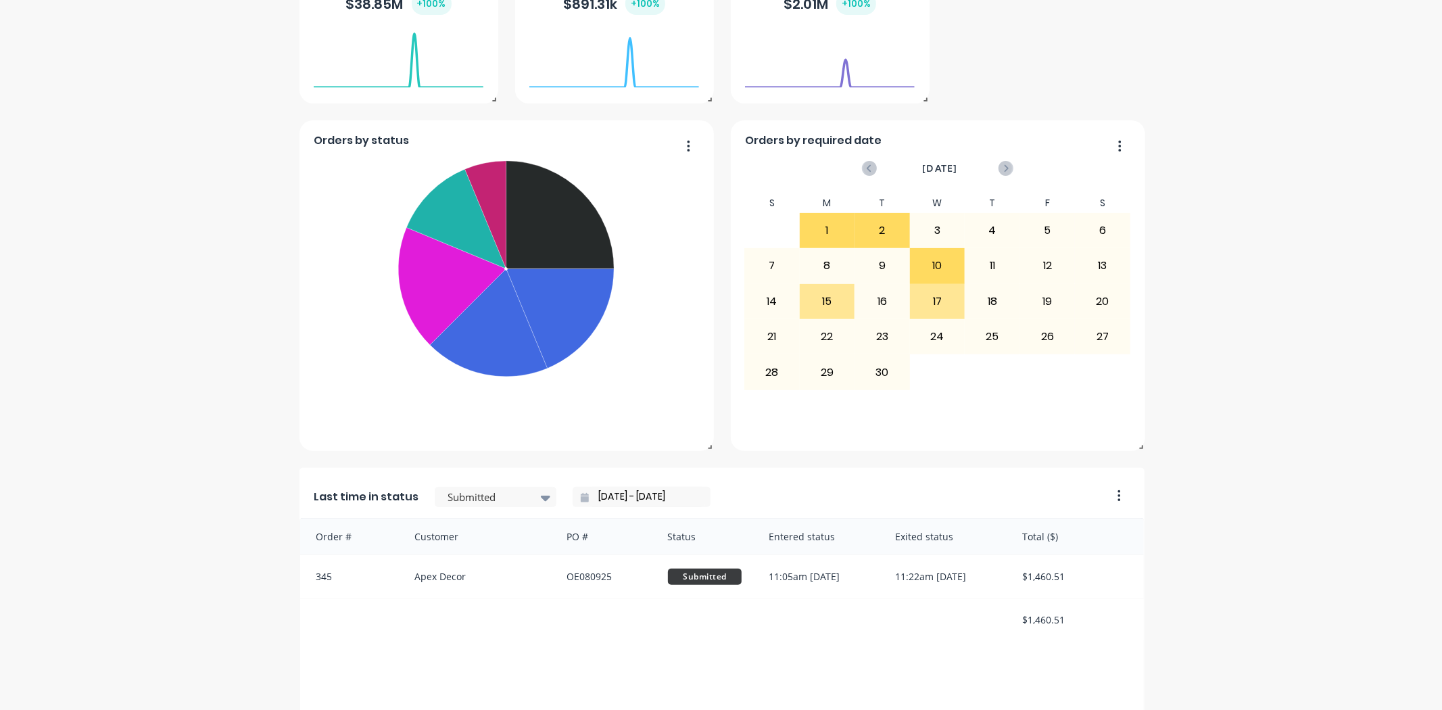
scroll to position [450, 0]
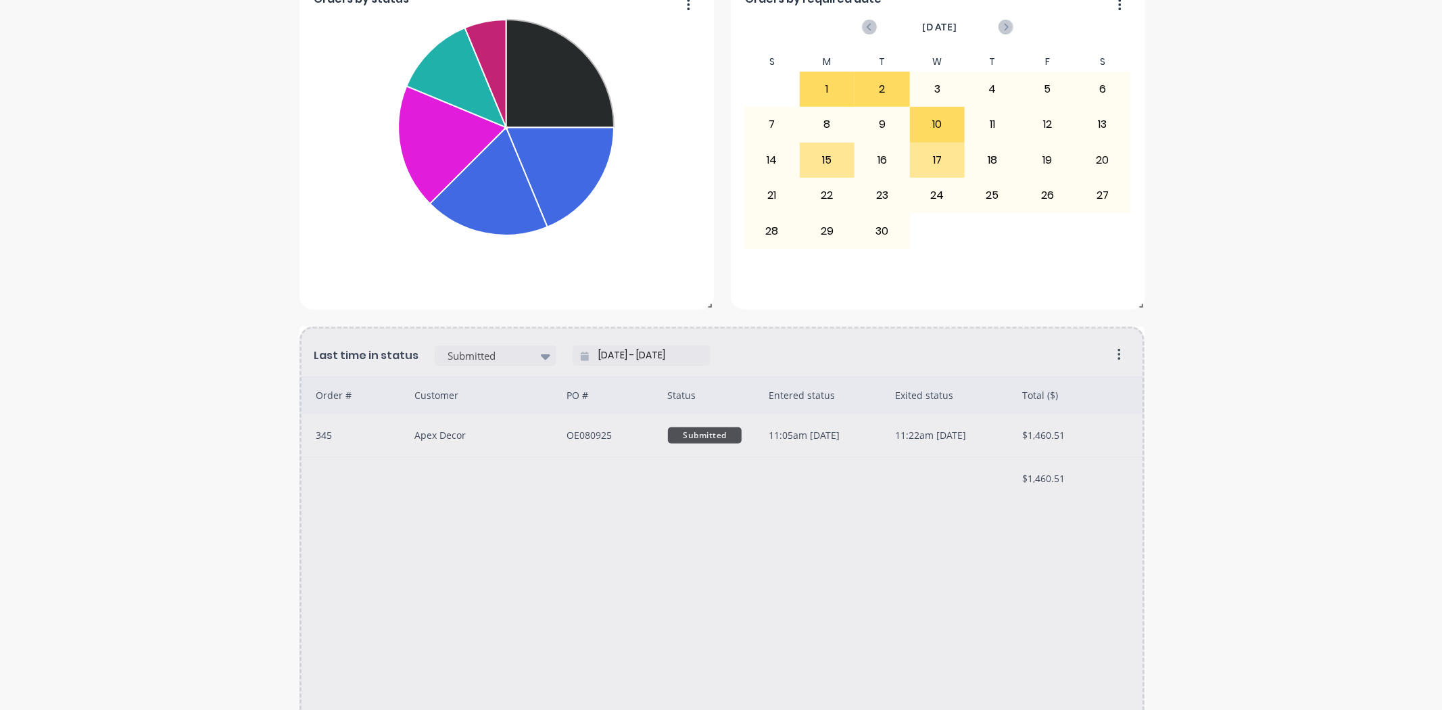
drag, startPoint x: 1131, startPoint y: 332, endPoint x: 726, endPoint y: 477, distance: 430.0
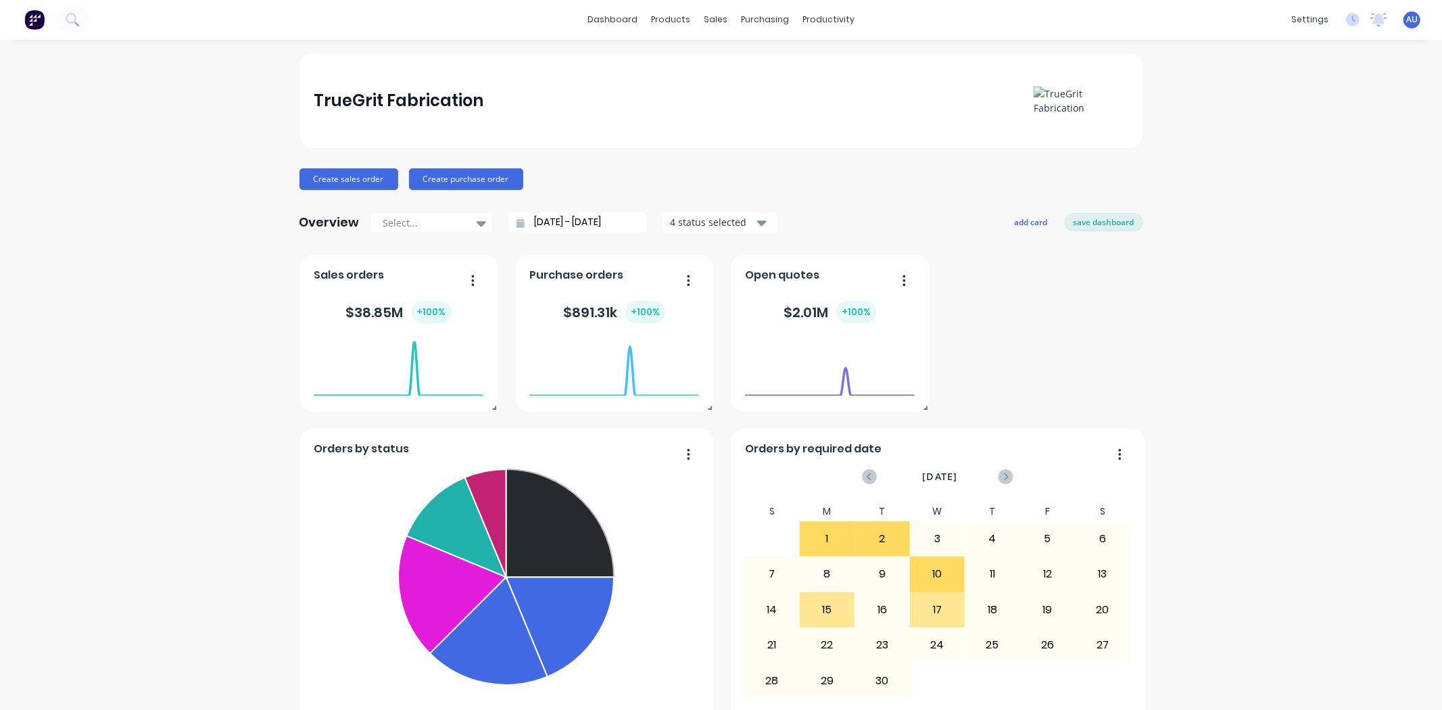
scroll to position [0, 0]
click at [1071, 221] on button "save dashboard" at bounding box center [1104, 223] width 78 height 18
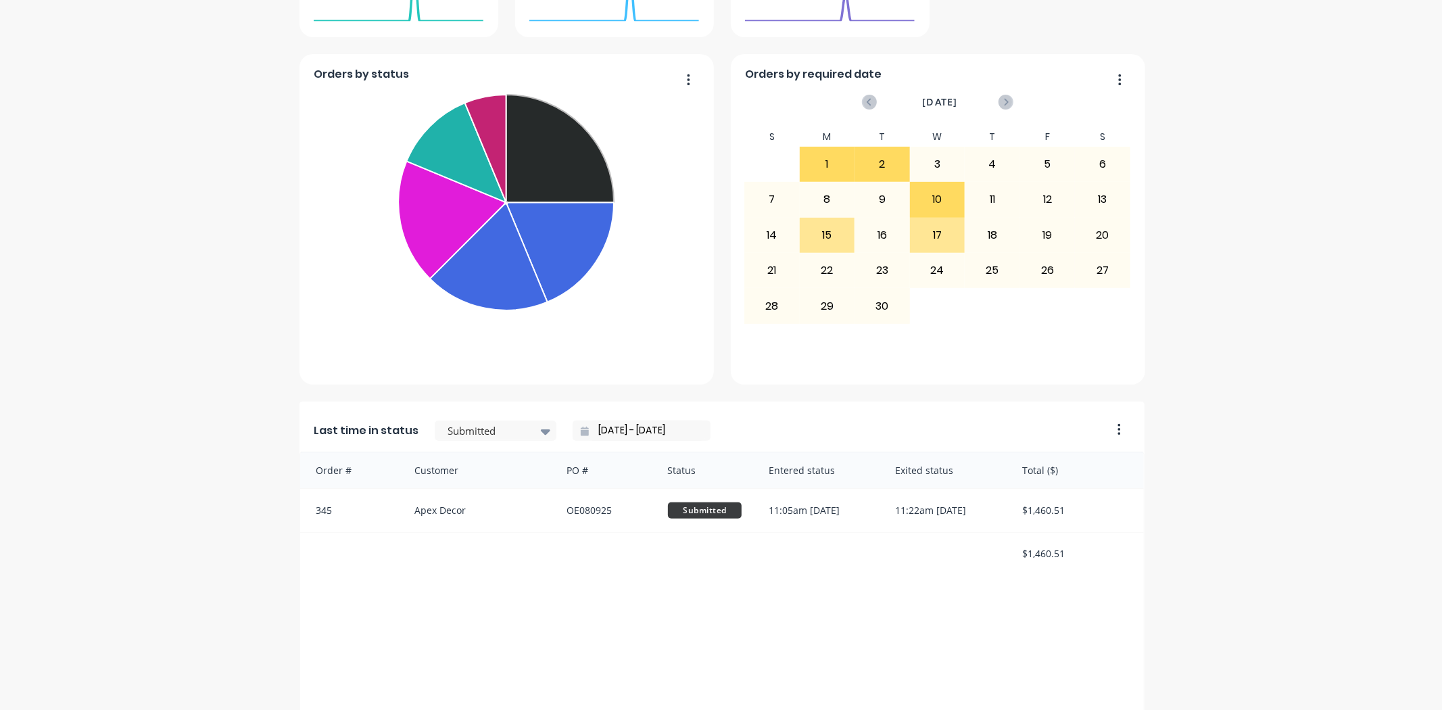
click at [1119, 429] on button "button" at bounding box center [1114, 430] width 28 height 21
click at [1090, 465] on div "Delete" at bounding box center [1064, 465] width 104 height 20
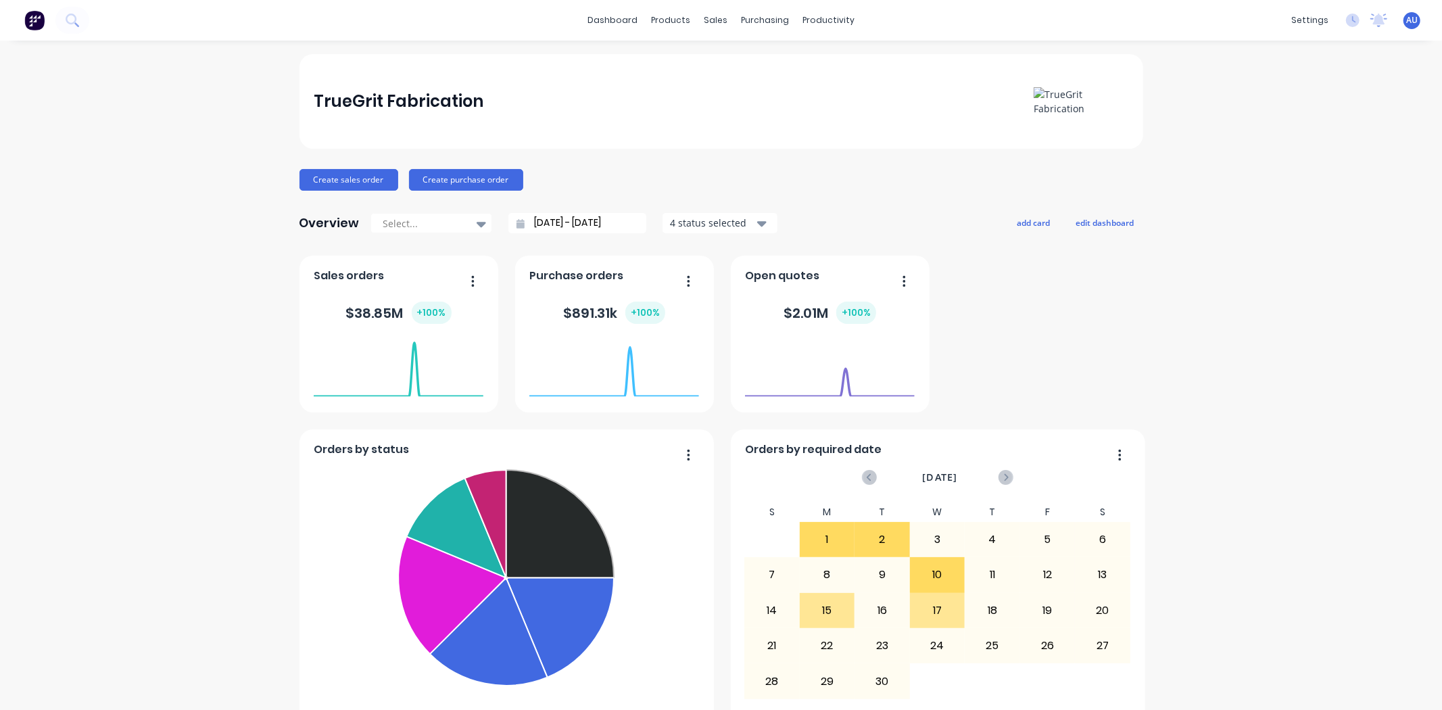
scroll to position [63, 0]
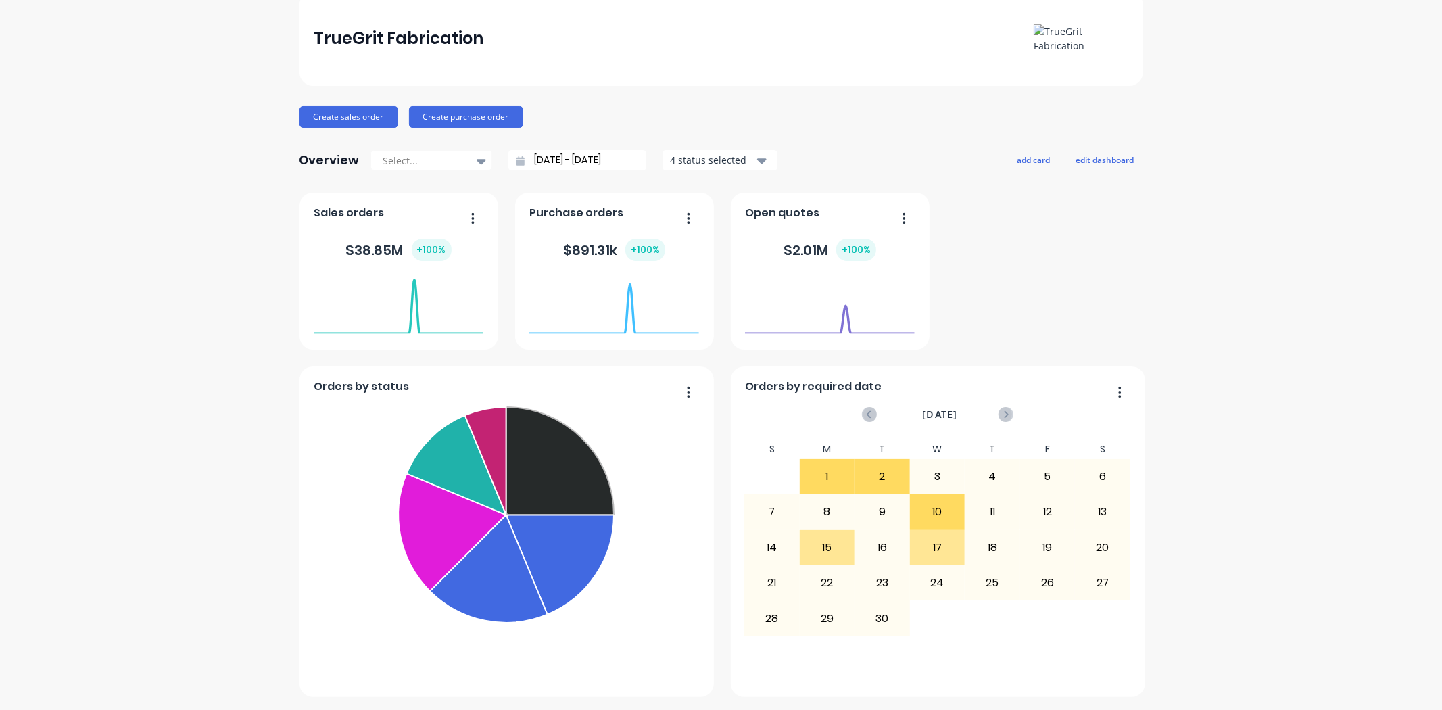
click at [1183, 279] on div "TrueGrit Fabrication Create sales order Create purchase order Overview Select..…" at bounding box center [721, 344] width 1442 height 706
click at [1230, 219] on div "TrueGrit Fabrication Create sales order Create purchase order Overview Select..…" at bounding box center [721, 344] width 1442 height 706
click at [1217, 231] on div "TrueGrit Fabrication Create sales order Create purchase order Overview Select..…" at bounding box center [721, 344] width 1442 height 706
click at [176, 145] on div "TrueGrit Fabrication Create sales order Create purchase order Overview Select..…" at bounding box center [721, 344] width 1442 height 706
